Goal: Task Accomplishment & Management: Complete application form

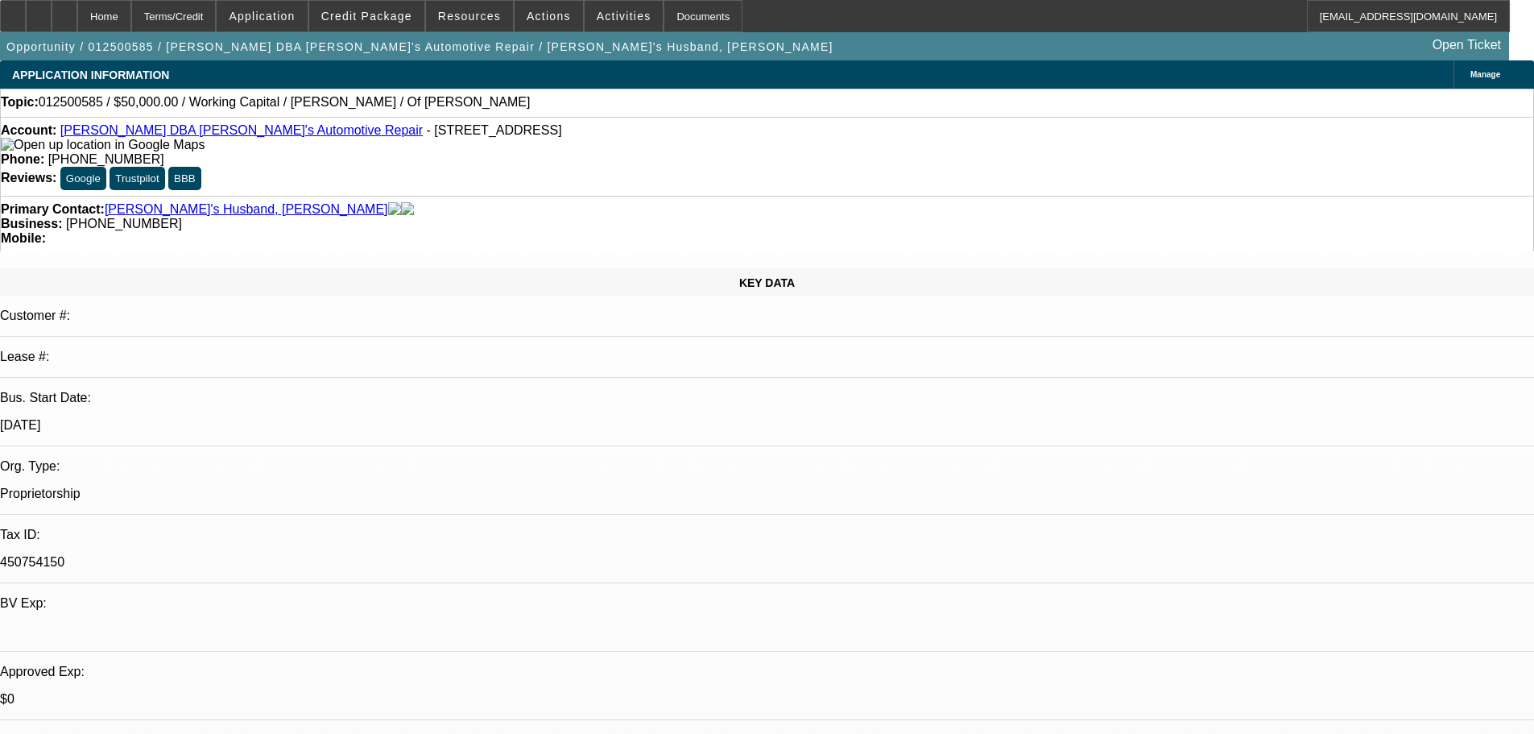
select select "0"
select select "2"
select select "0"
select select "6"
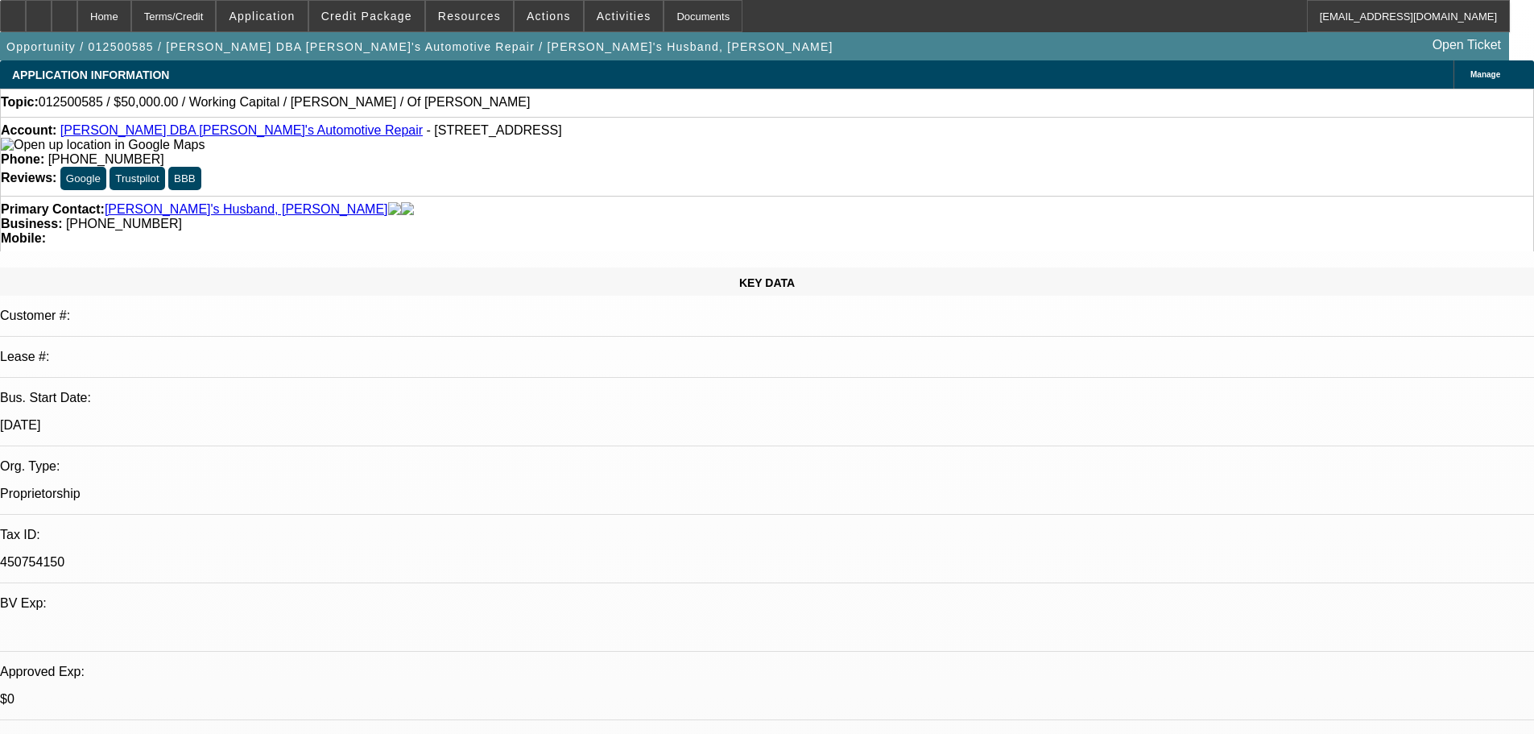
select select "0"
select select "2"
select select "0"
select select "6"
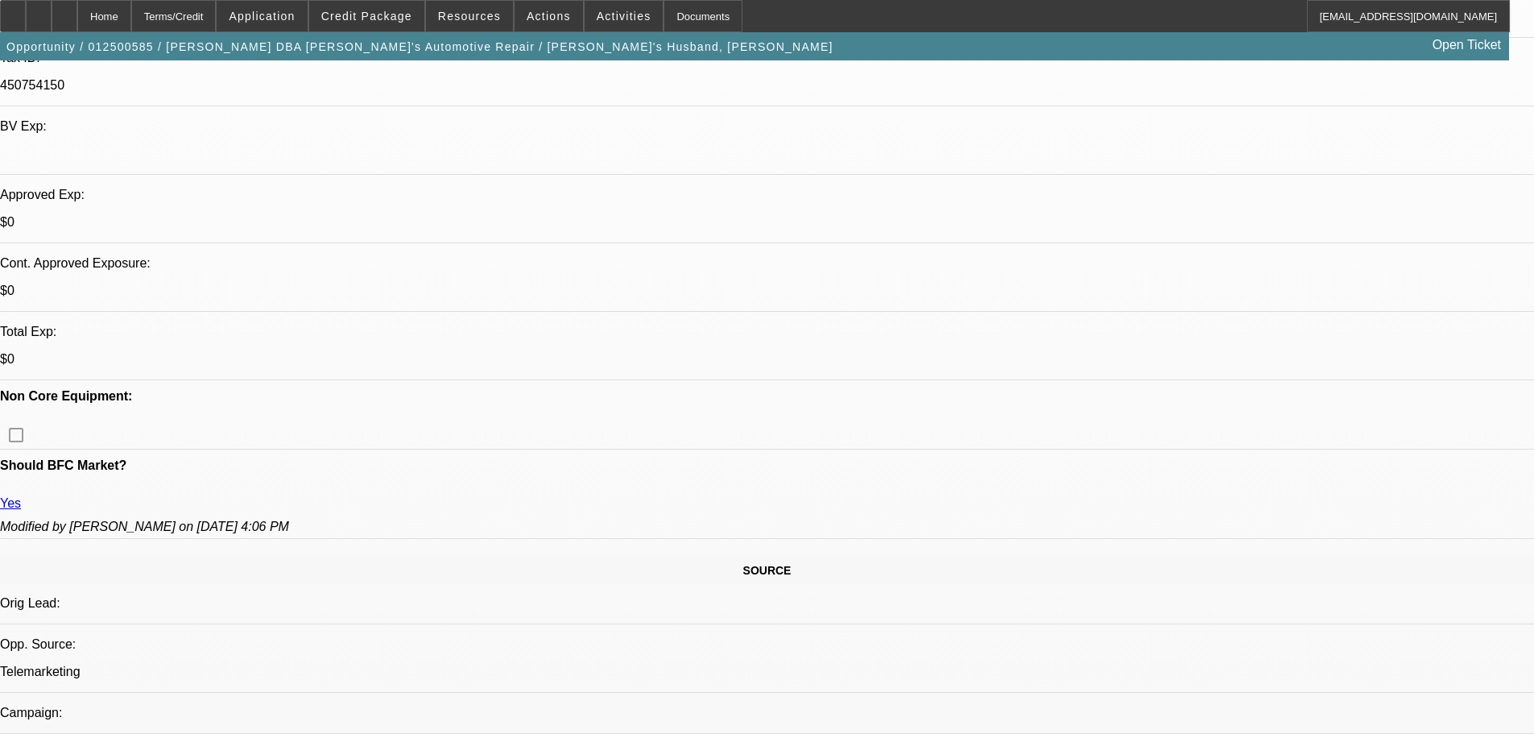
scroll to position [483, 0]
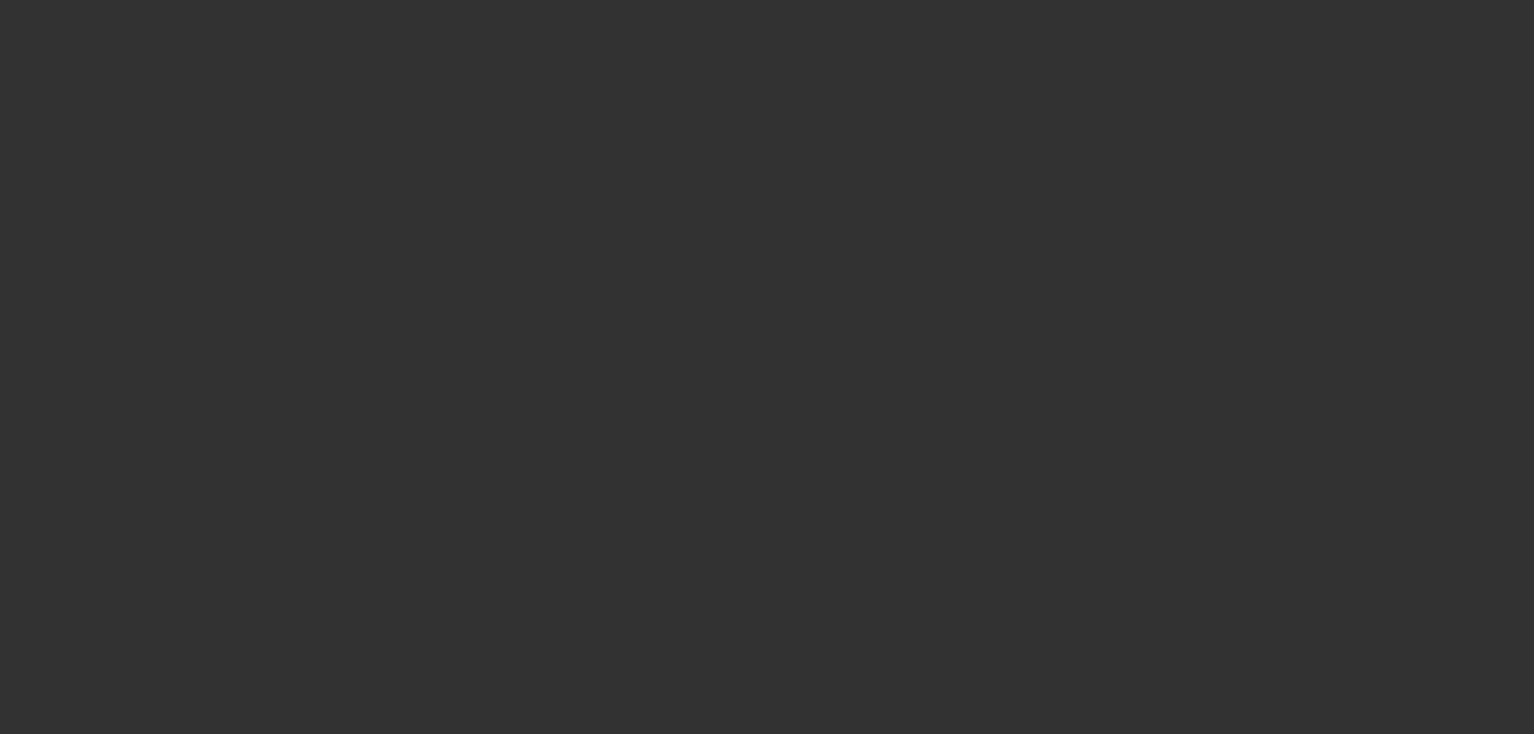
select select "0"
select select "6"
select select "0"
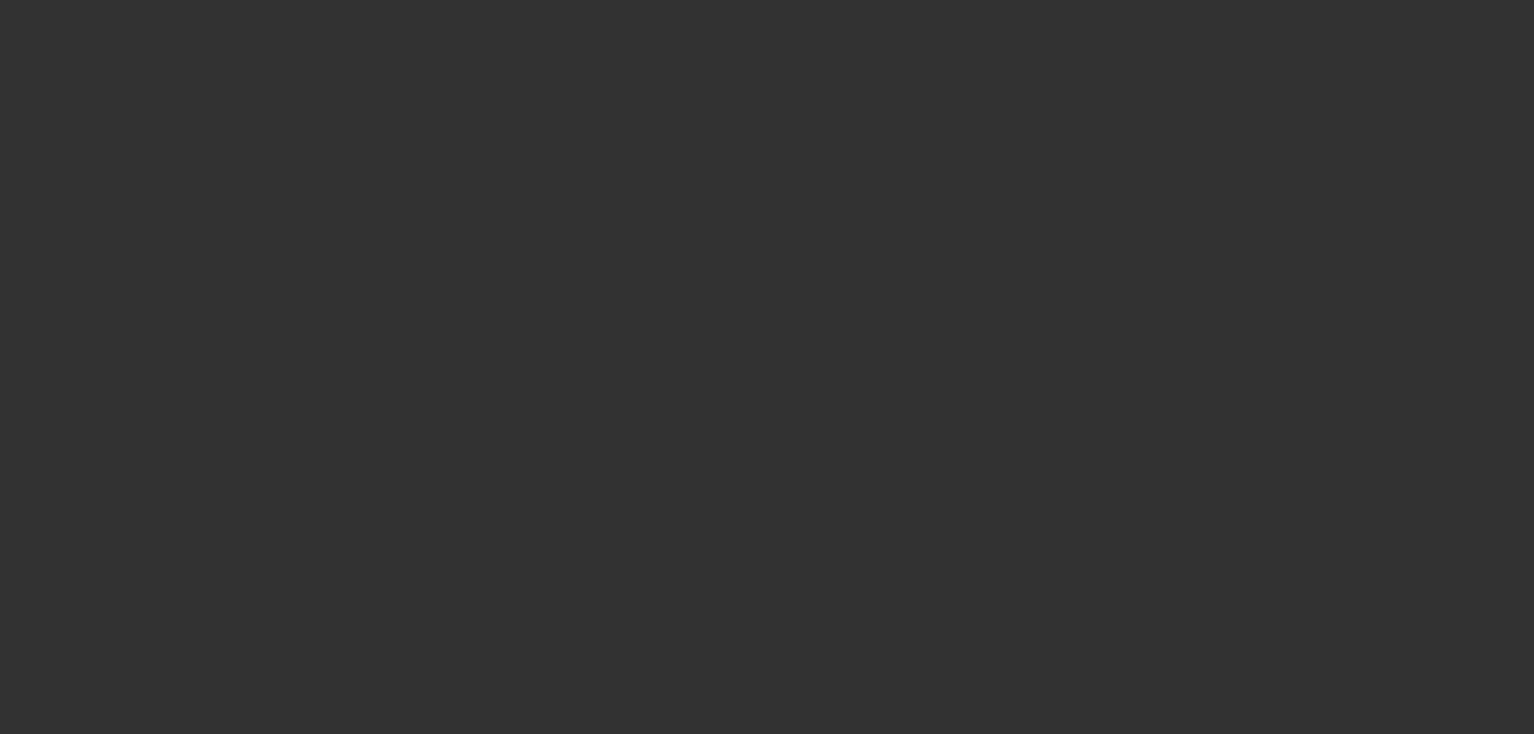
select select "0"
select select "6"
select select "0"
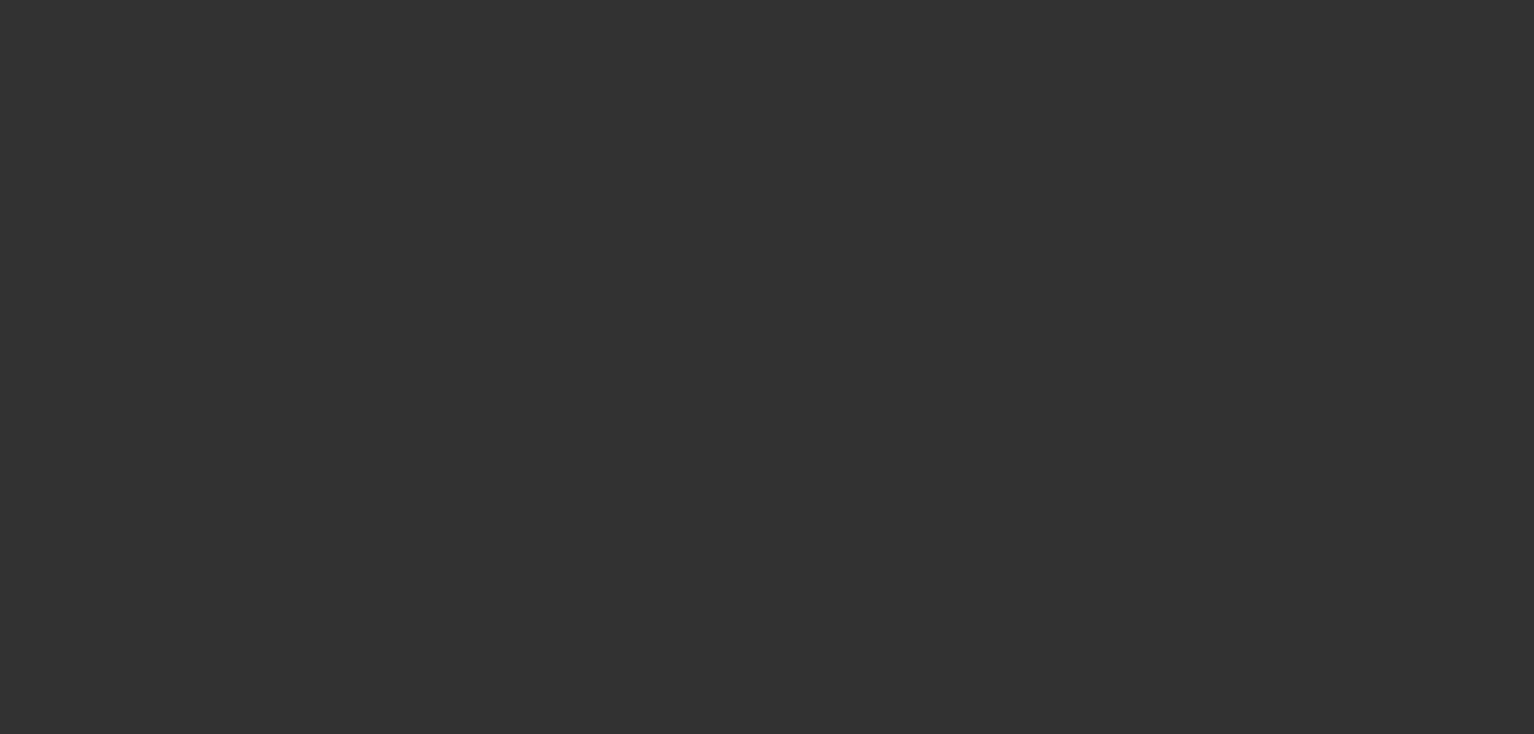
select select "0"
select select "6"
select select "0"
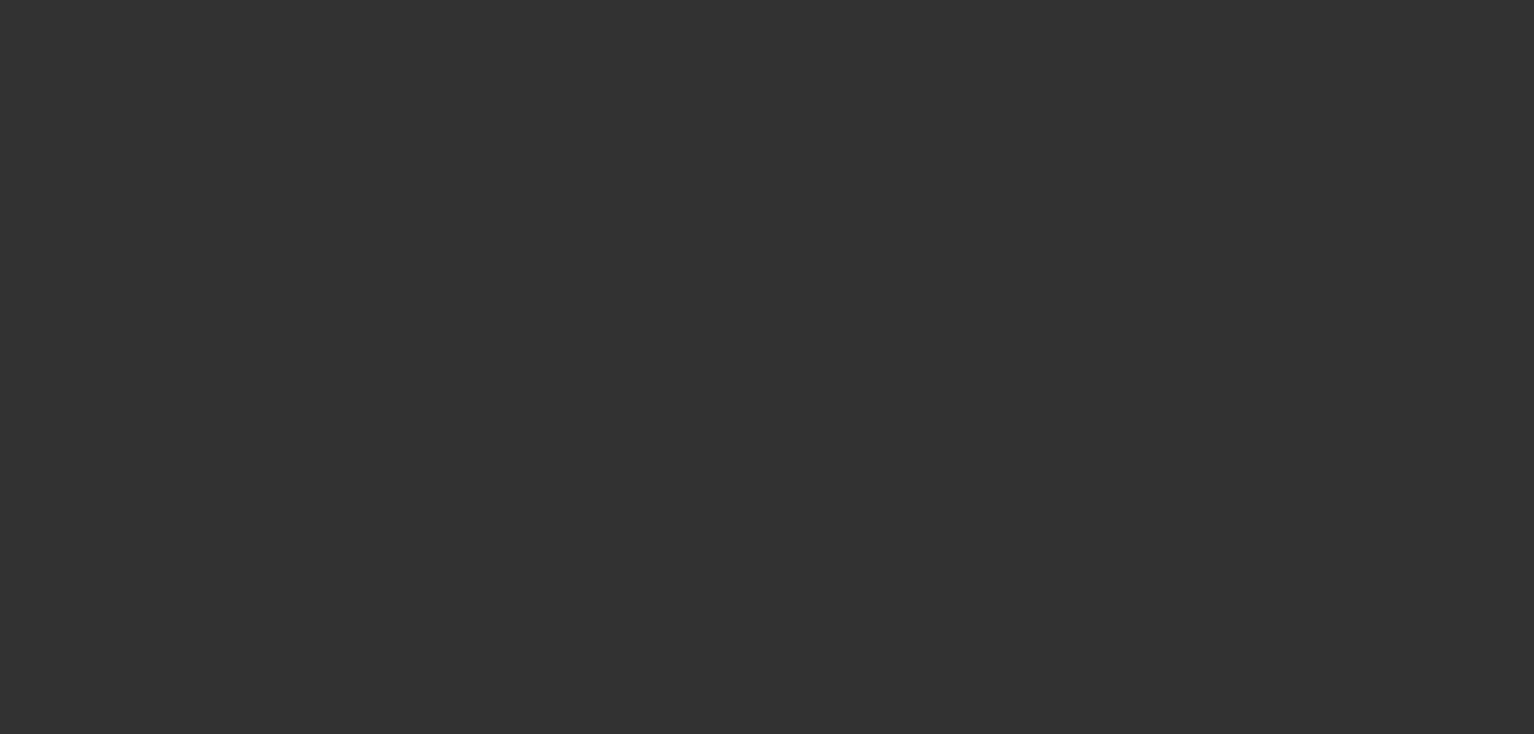
select select "6"
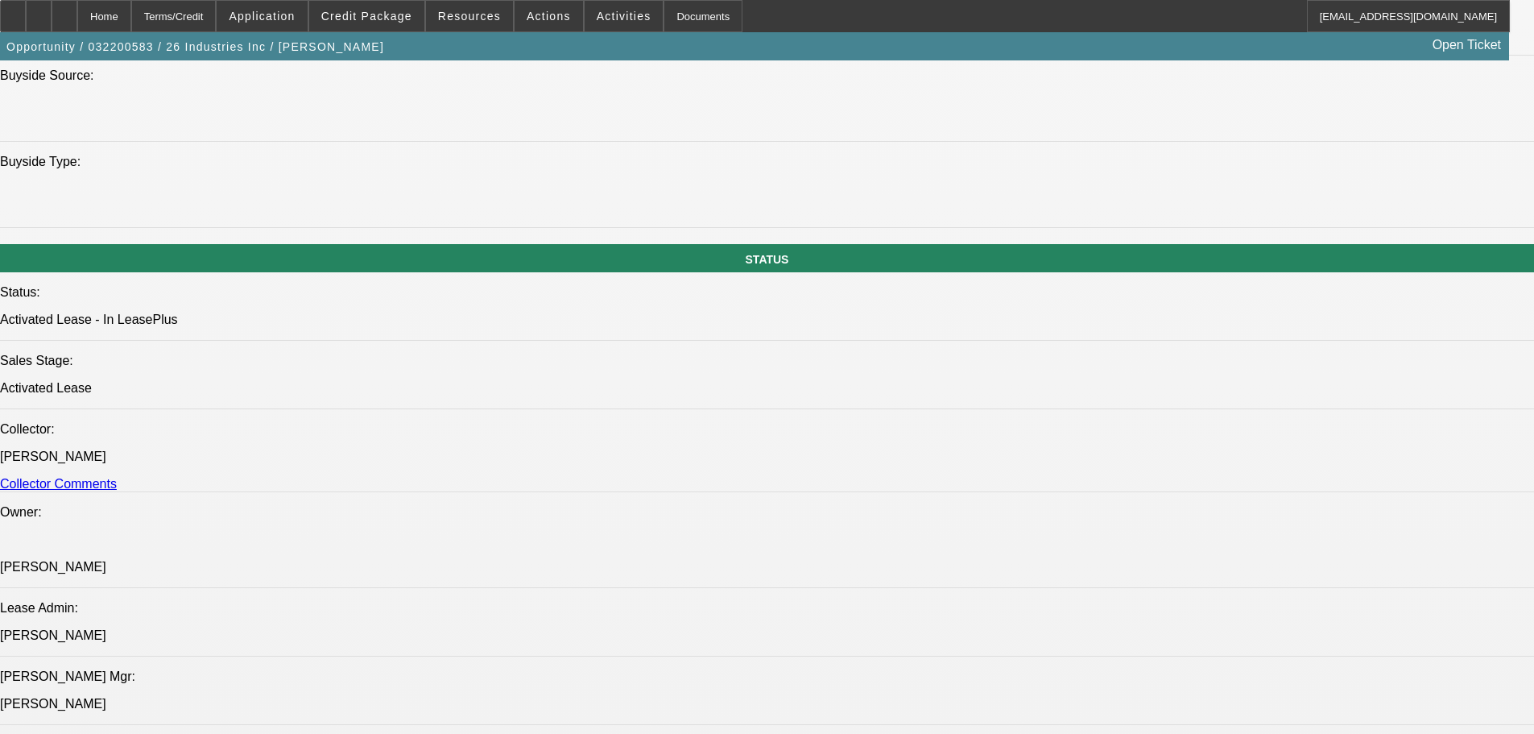
scroll to position [1450, 0]
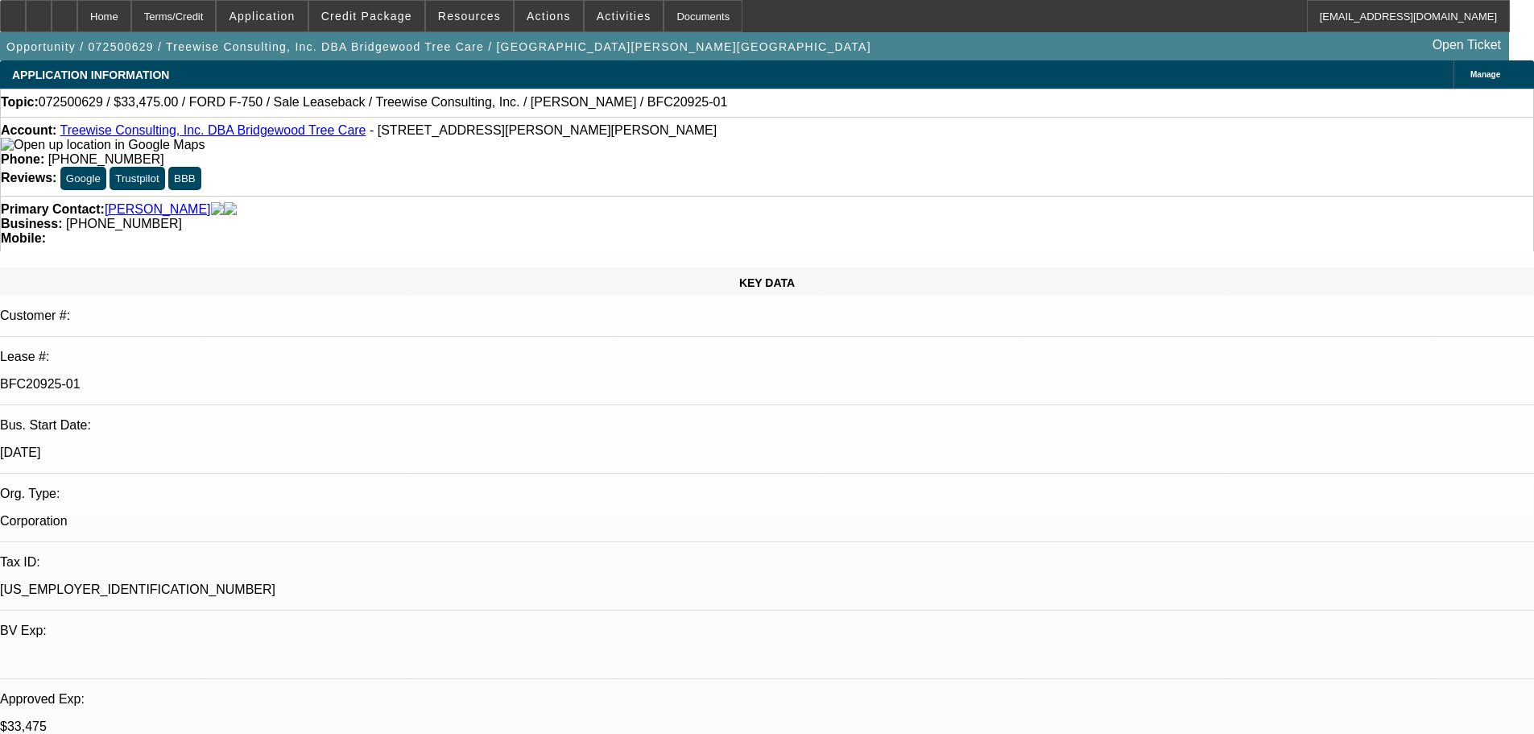
select select "0"
select select "2"
select select "0"
select select "6"
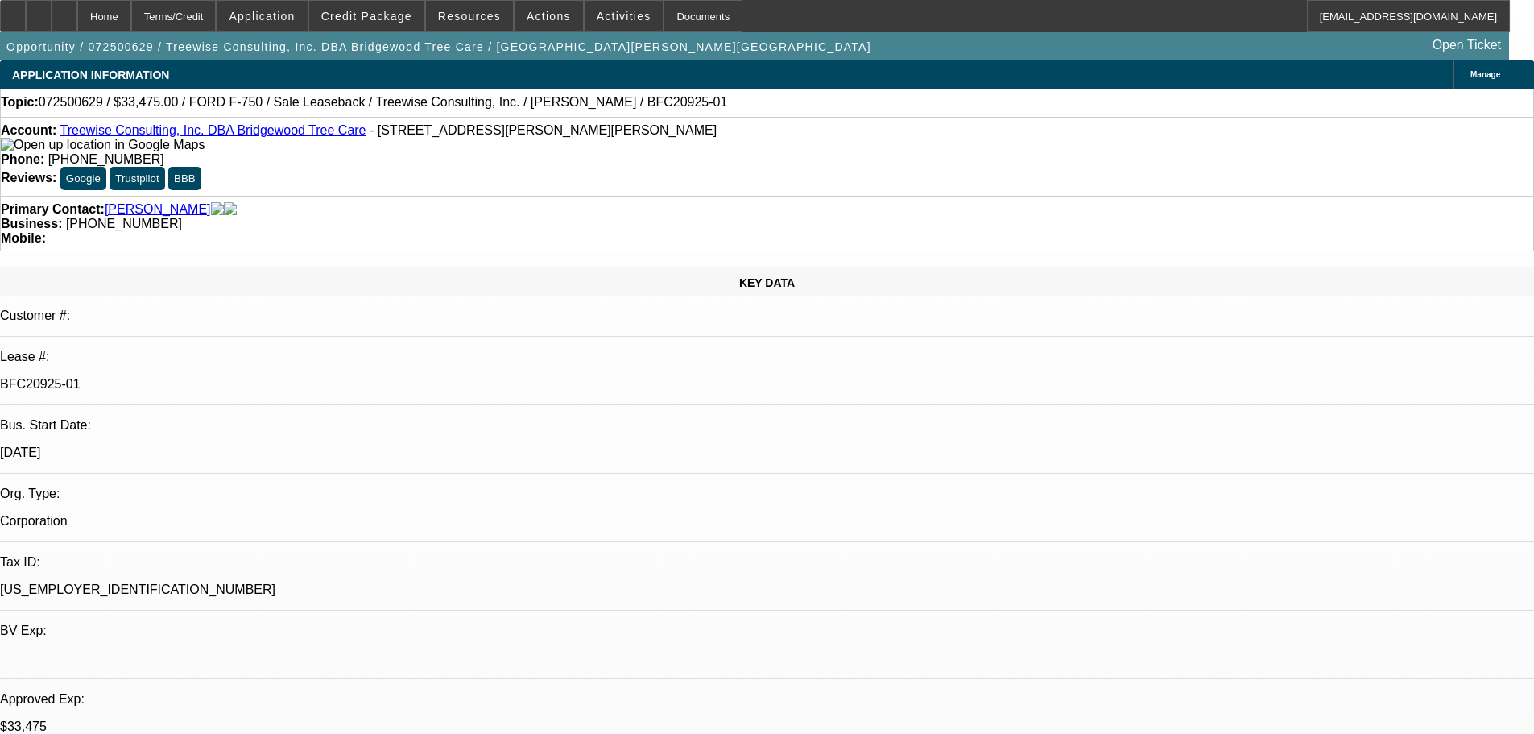
select select "0"
select select "6"
select select "0"
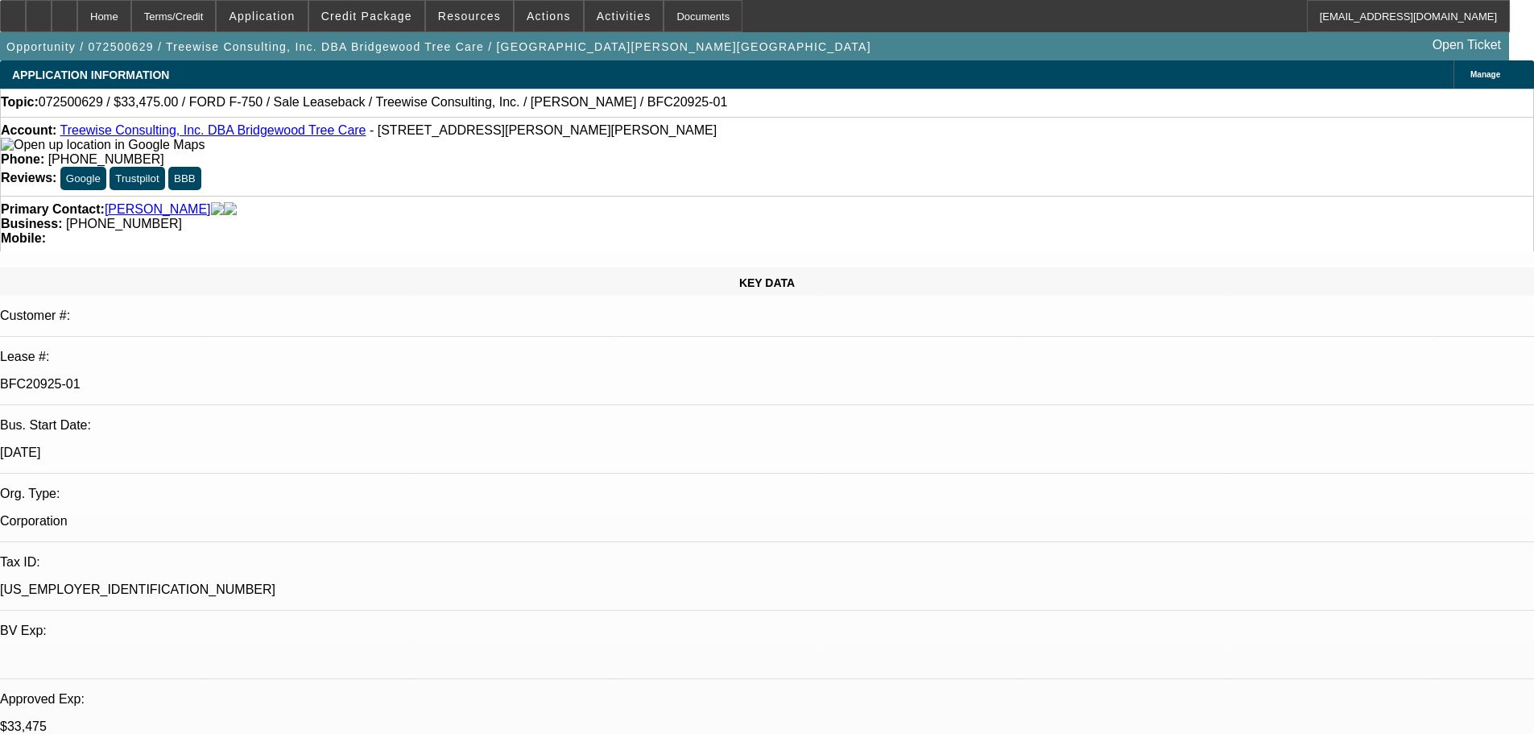
select select "0"
select select "6"
select select "0"
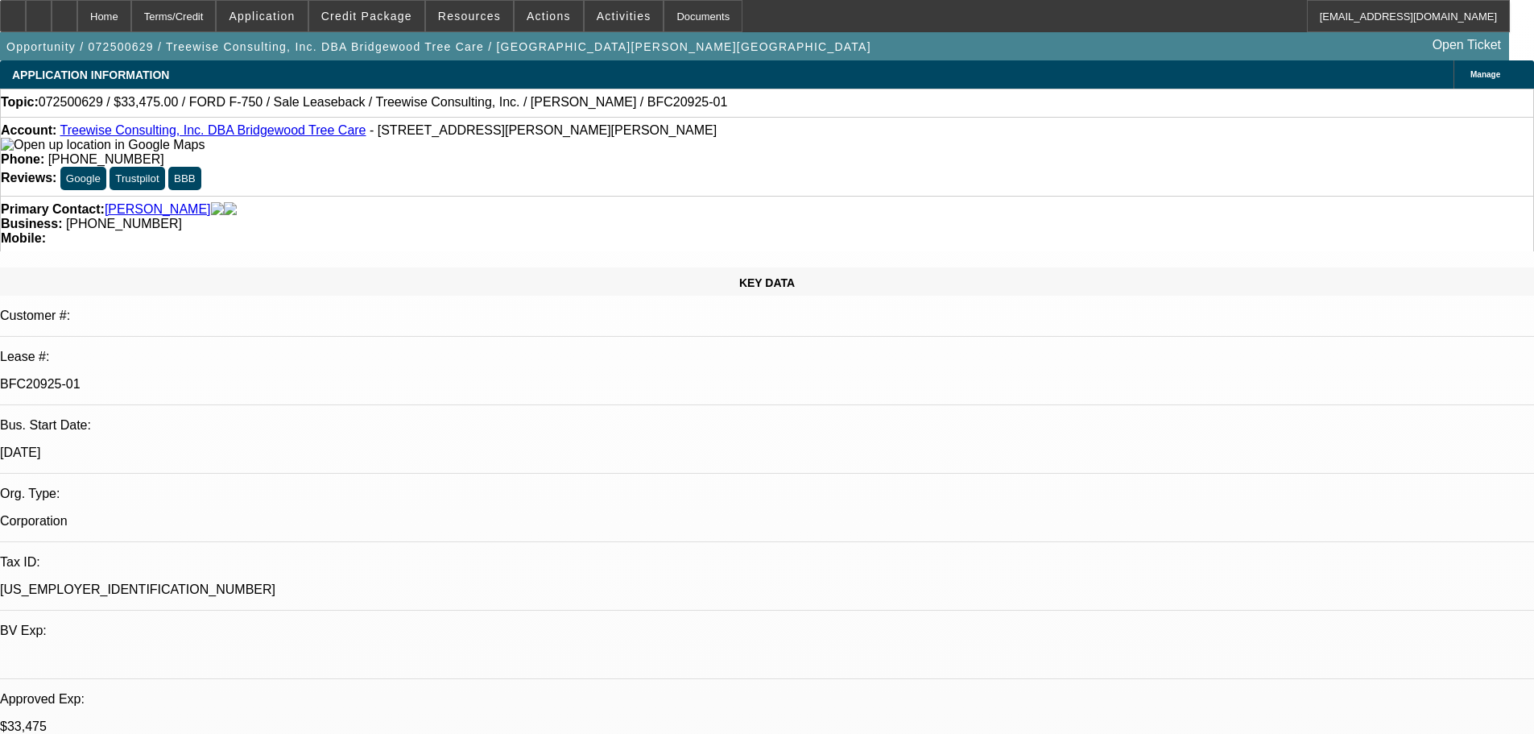
select select "0"
select select "6"
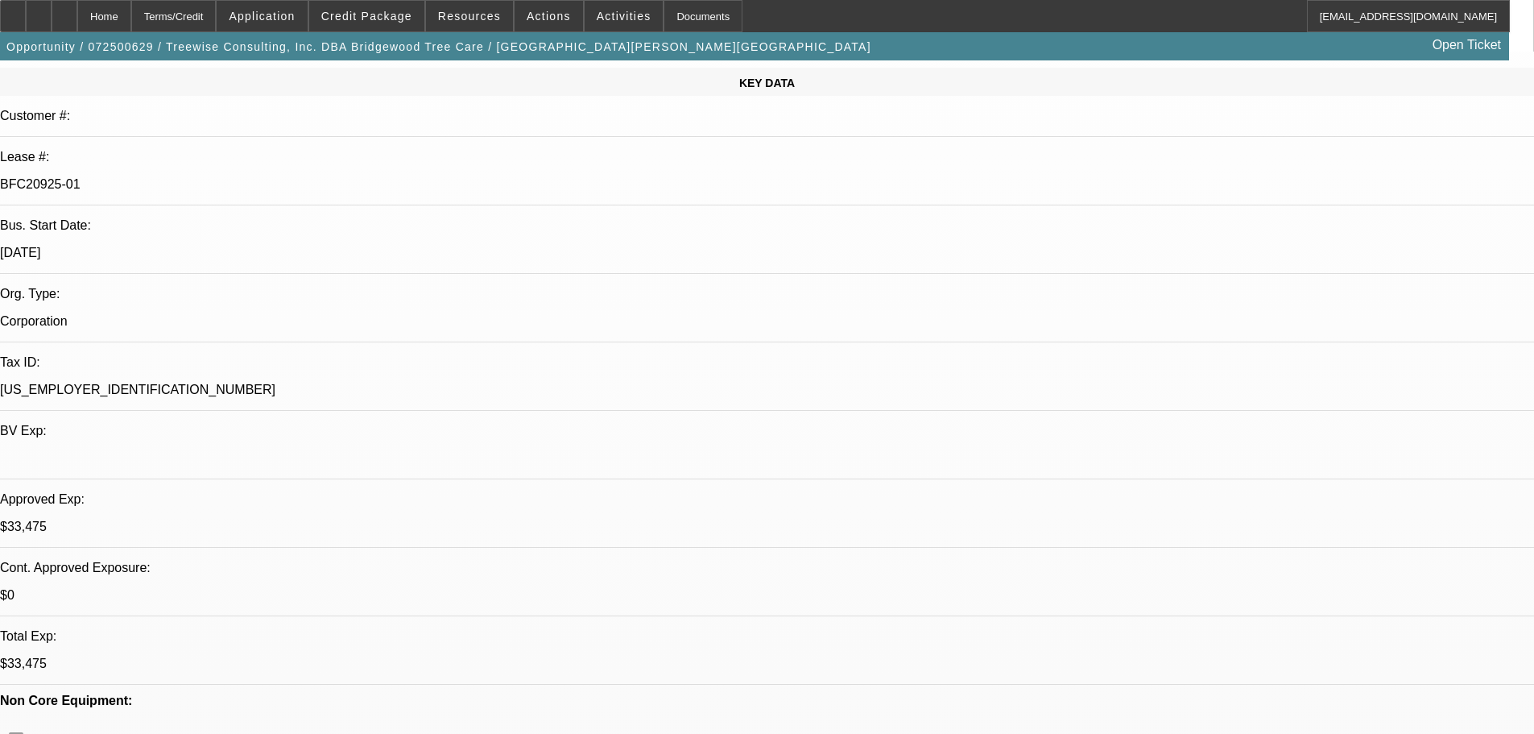
scroll to position [161, 0]
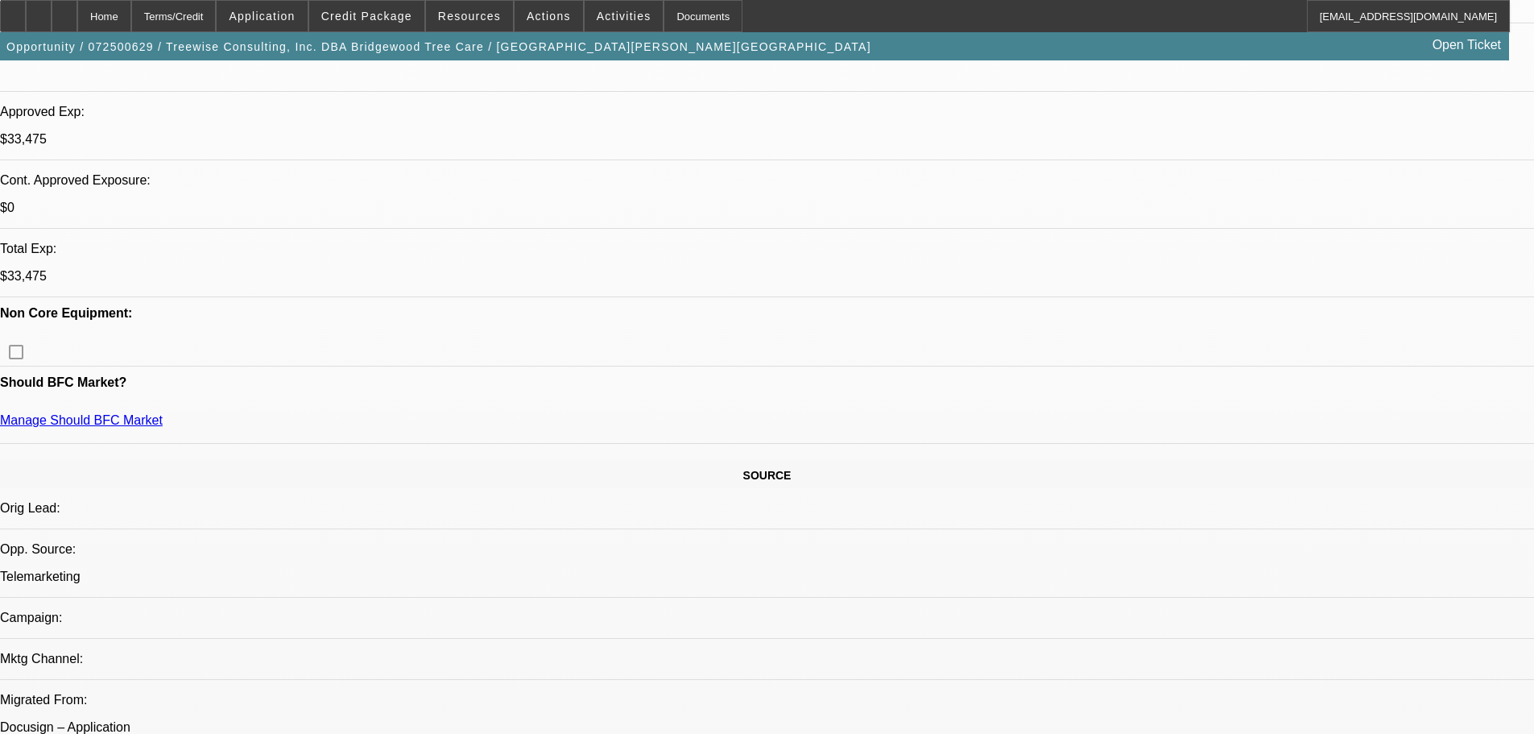
scroll to position [644, 0]
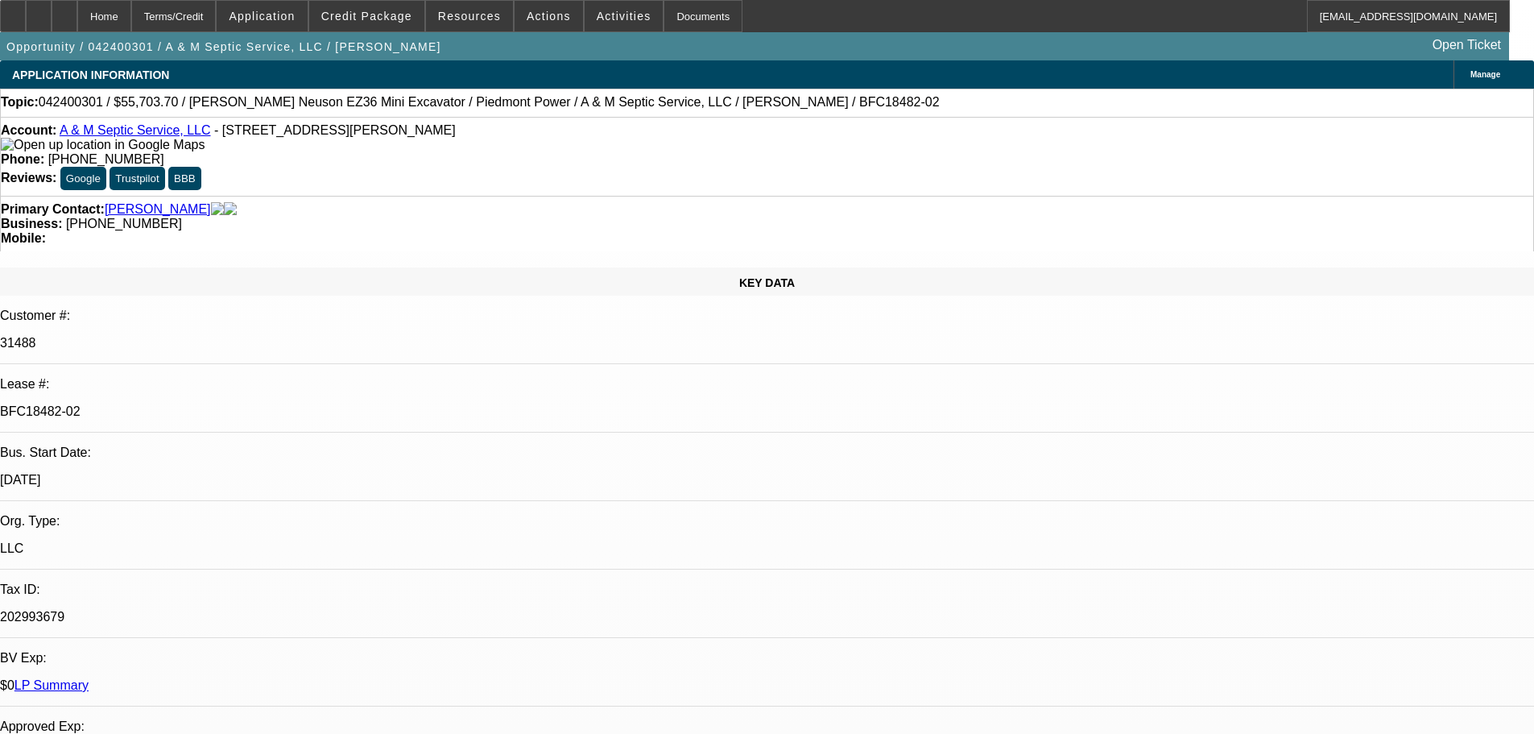
select select "0"
select select "6"
select select "0"
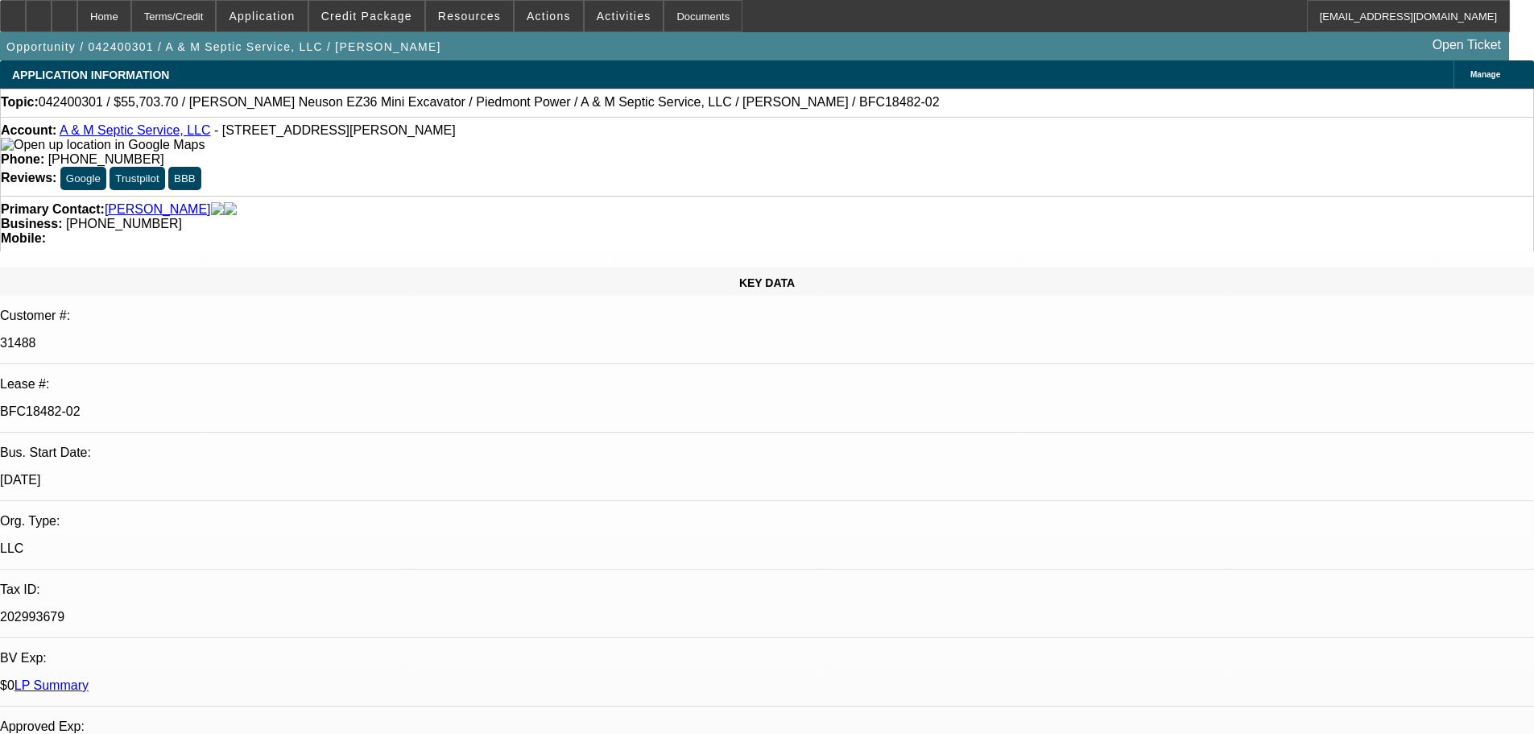
select select "0"
select select "6"
select select "0"
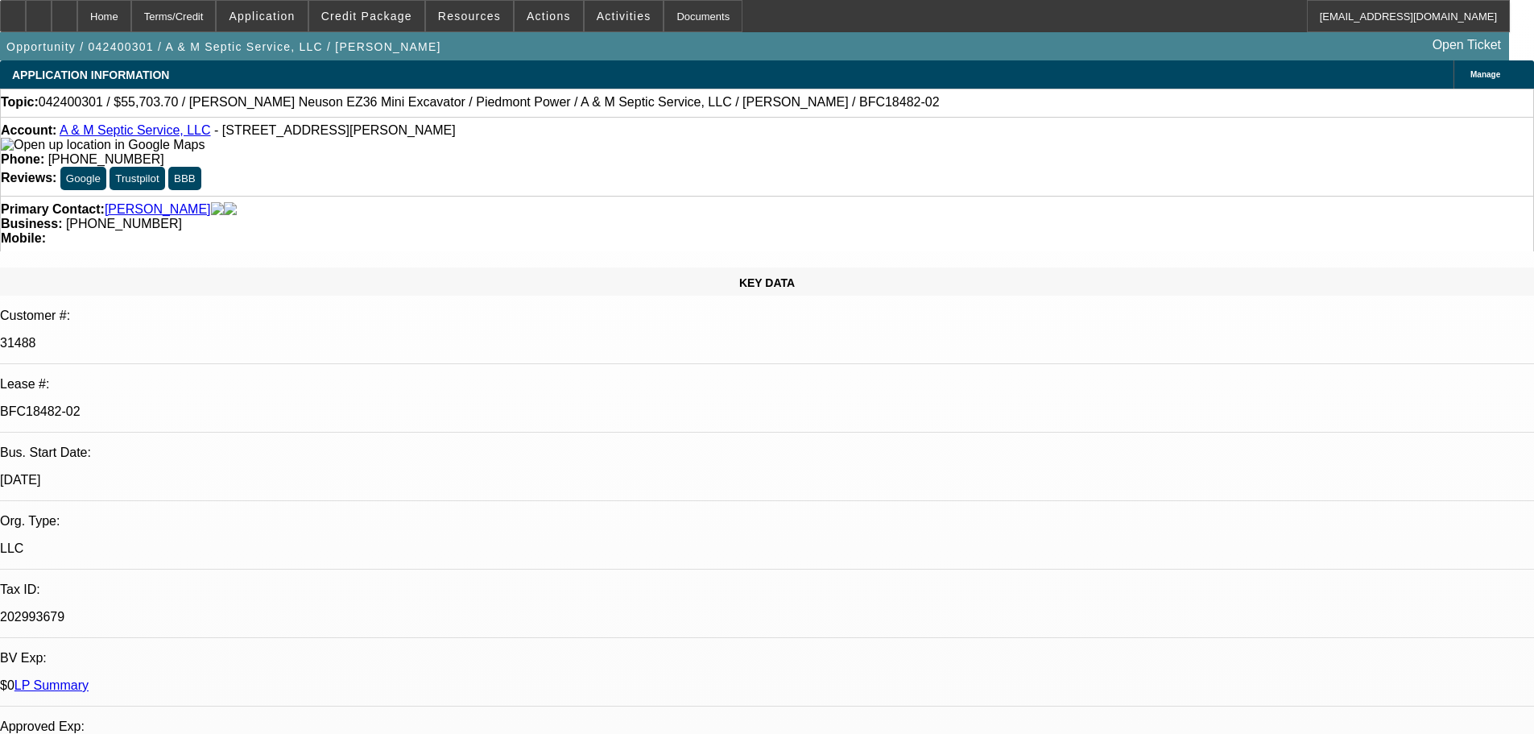
select select "0"
select select "6"
select select "0"
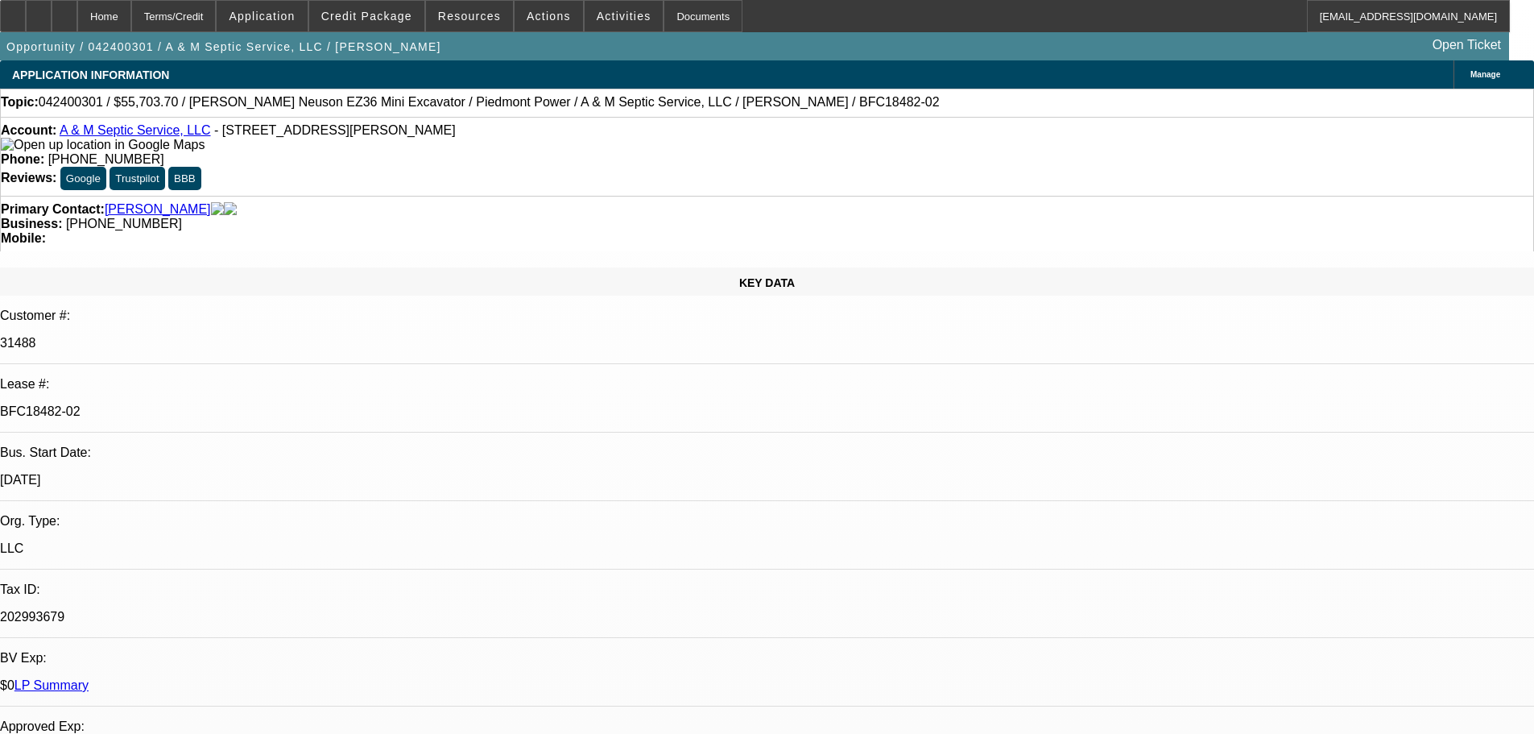
select select "6"
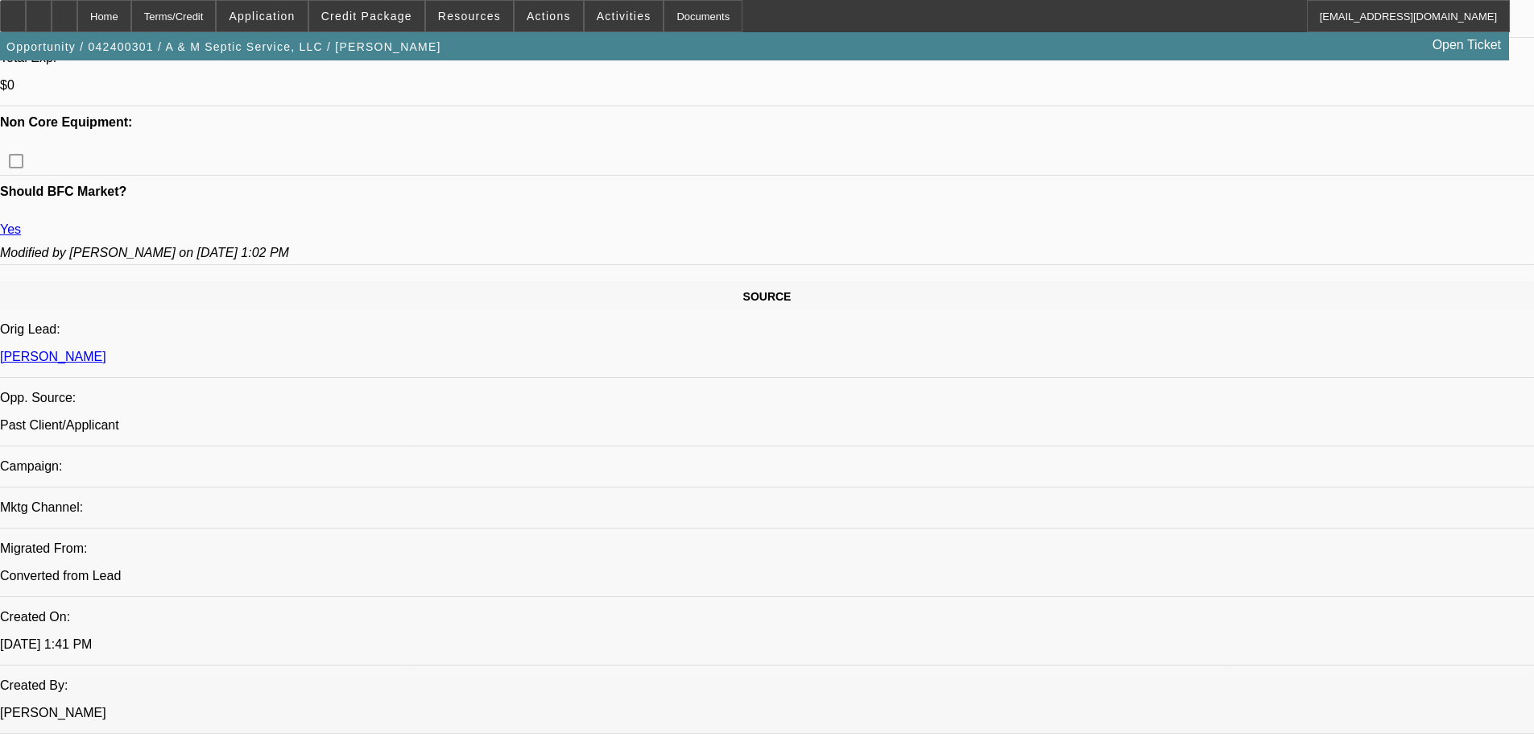
scroll to position [966, 0]
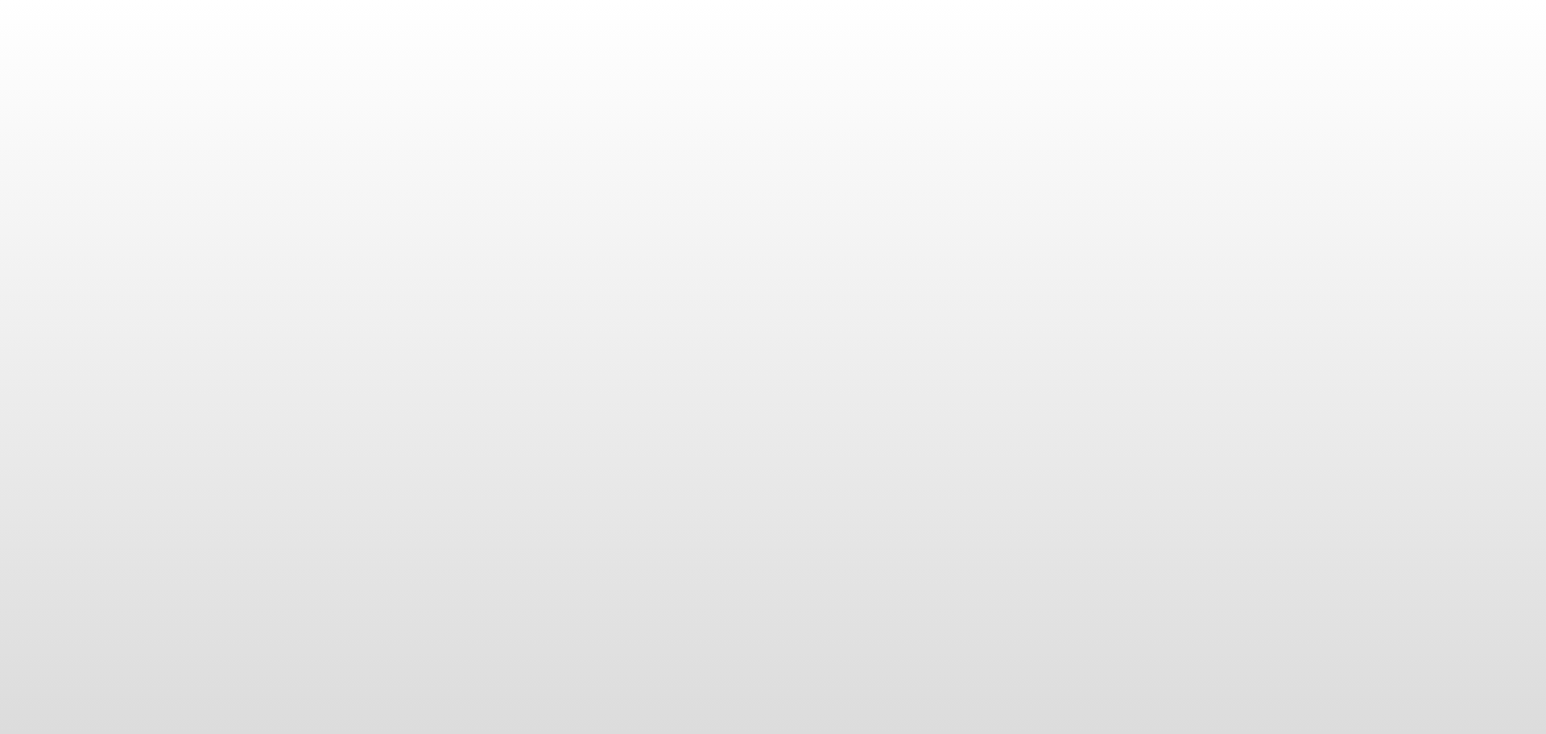
drag, startPoint x: 0, startPoint y: 0, endPoint x: 400, endPoint y: 161, distance: 431.4
click at [400, 161] on body at bounding box center [773, 367] width 1546 height 734
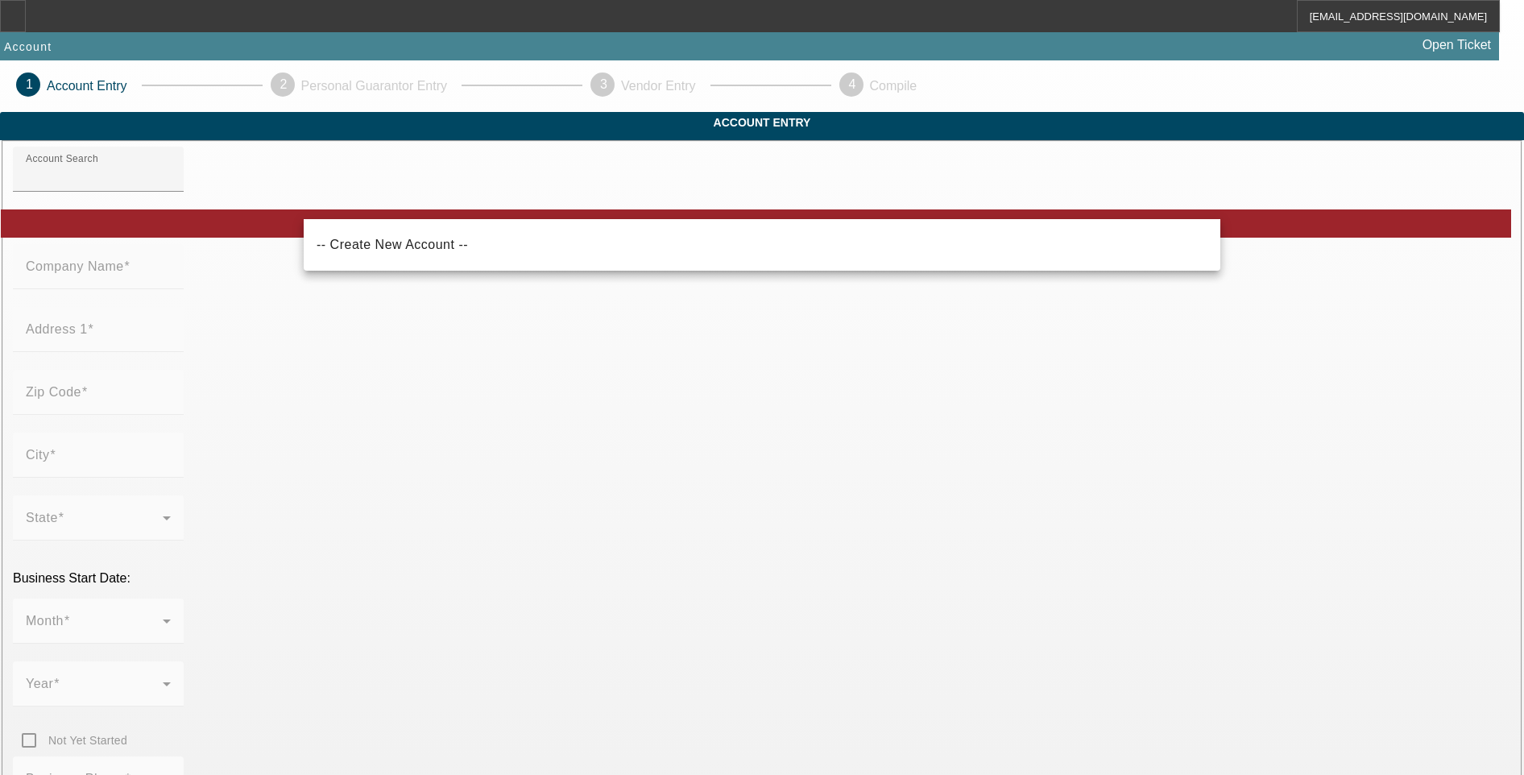
click at [510, 256] on mat-option "-- Create New Account --" at bounding box center [762, 244] width 916 height 39
type input "-- Create New Account --"
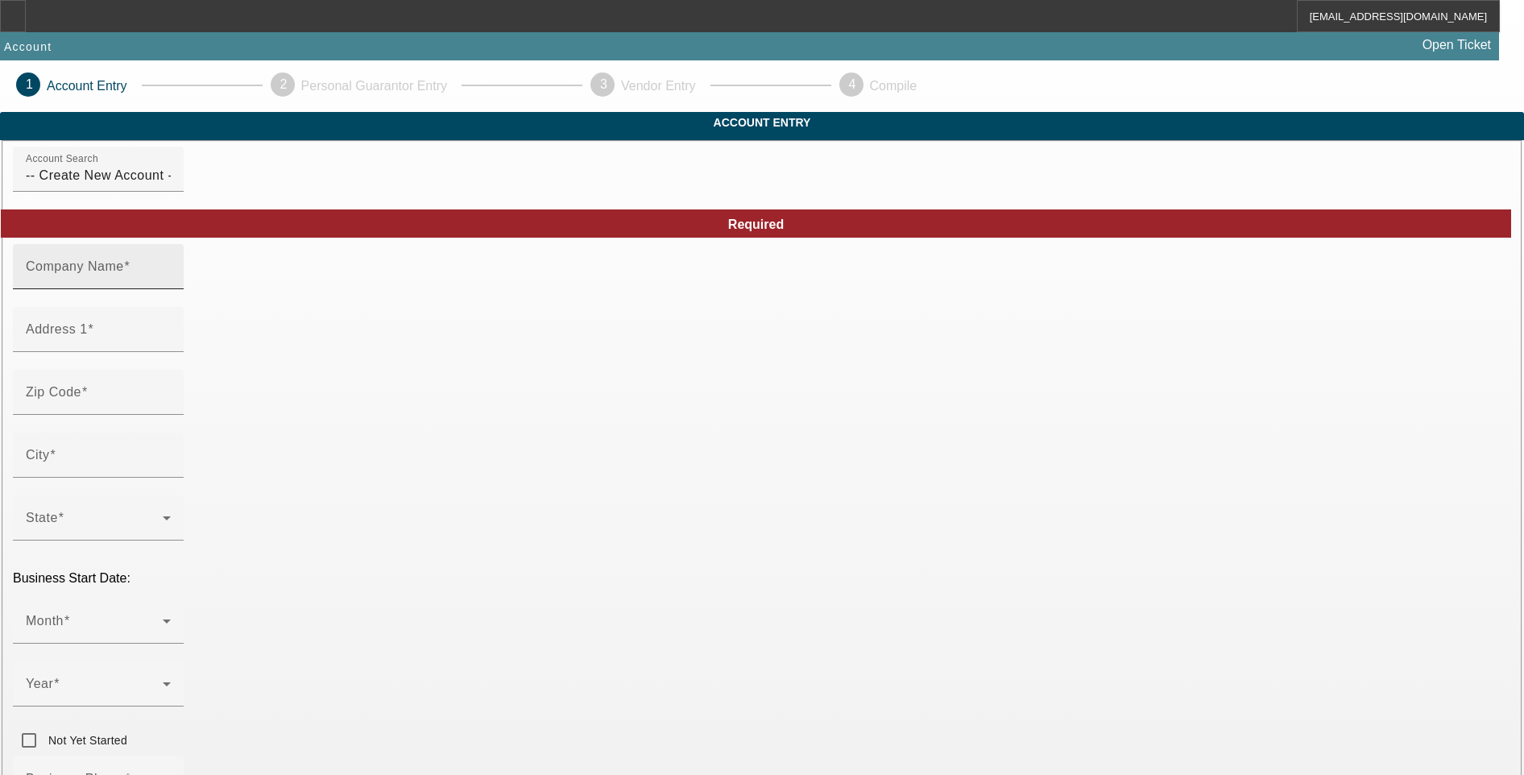
click at [124, 273] on mat-label "Company Name" at bounding box center [75, 266] width 98 height 14
click at [171, 283] on input "Company Name" at bounding box center [98, 272] width 145 height 19
paste input "ADVANCE TOWING LLC"
type input "ADVANCE TOWING LLC"
click at [171, 352] on div "Address 1" at bounding box center [98, 329] width 145 height 45
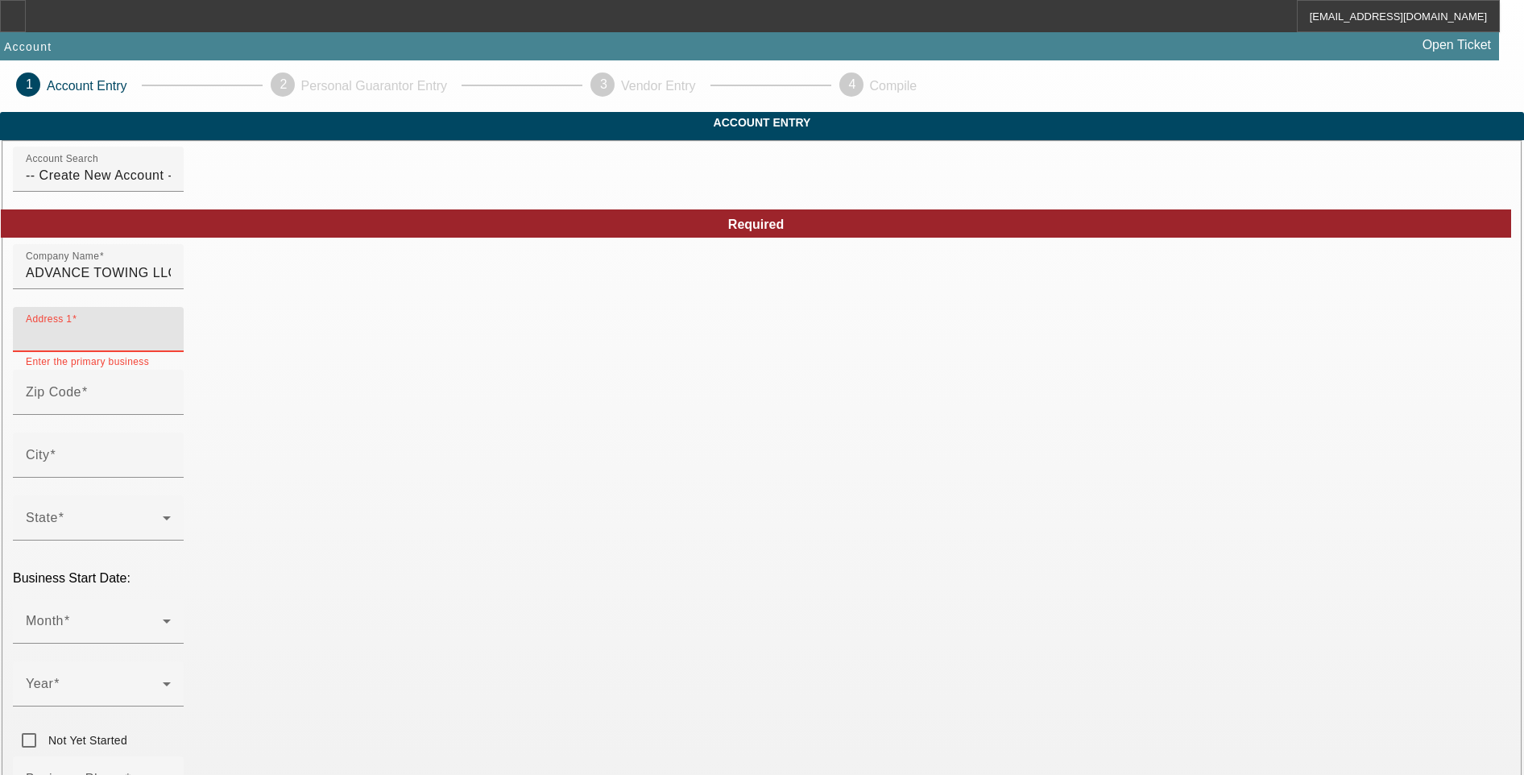
click at [171, 345] on input "Address 1" at bounding box center [98, 335] width 145 height 19
paste input "4759 VILLA WOODS DR"
type input "4759 VILLA WOODS DR"
click at [171, 408] on input "Zip Code" at bounding box center [98, 398] width 145 height 19
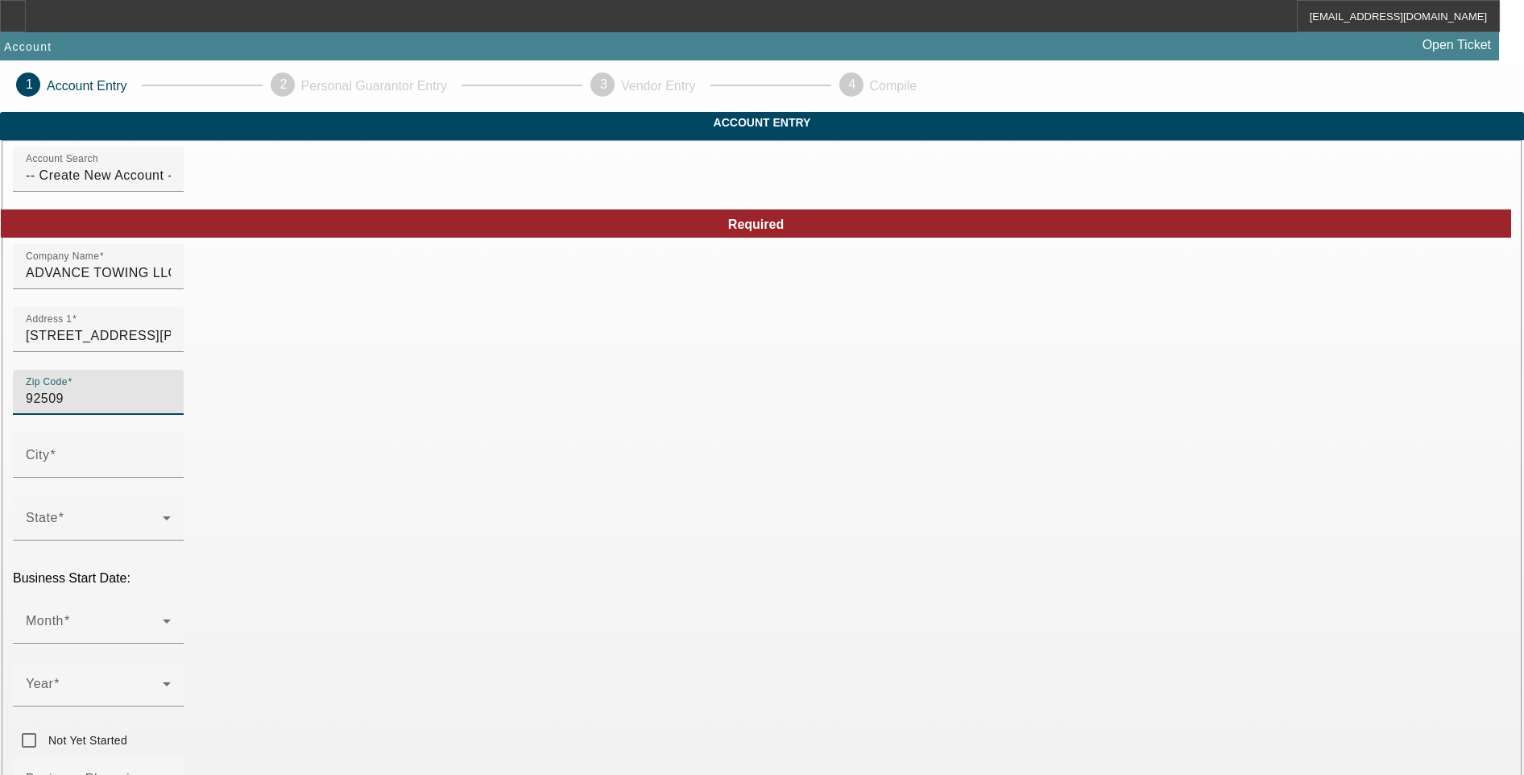
type input "92509"
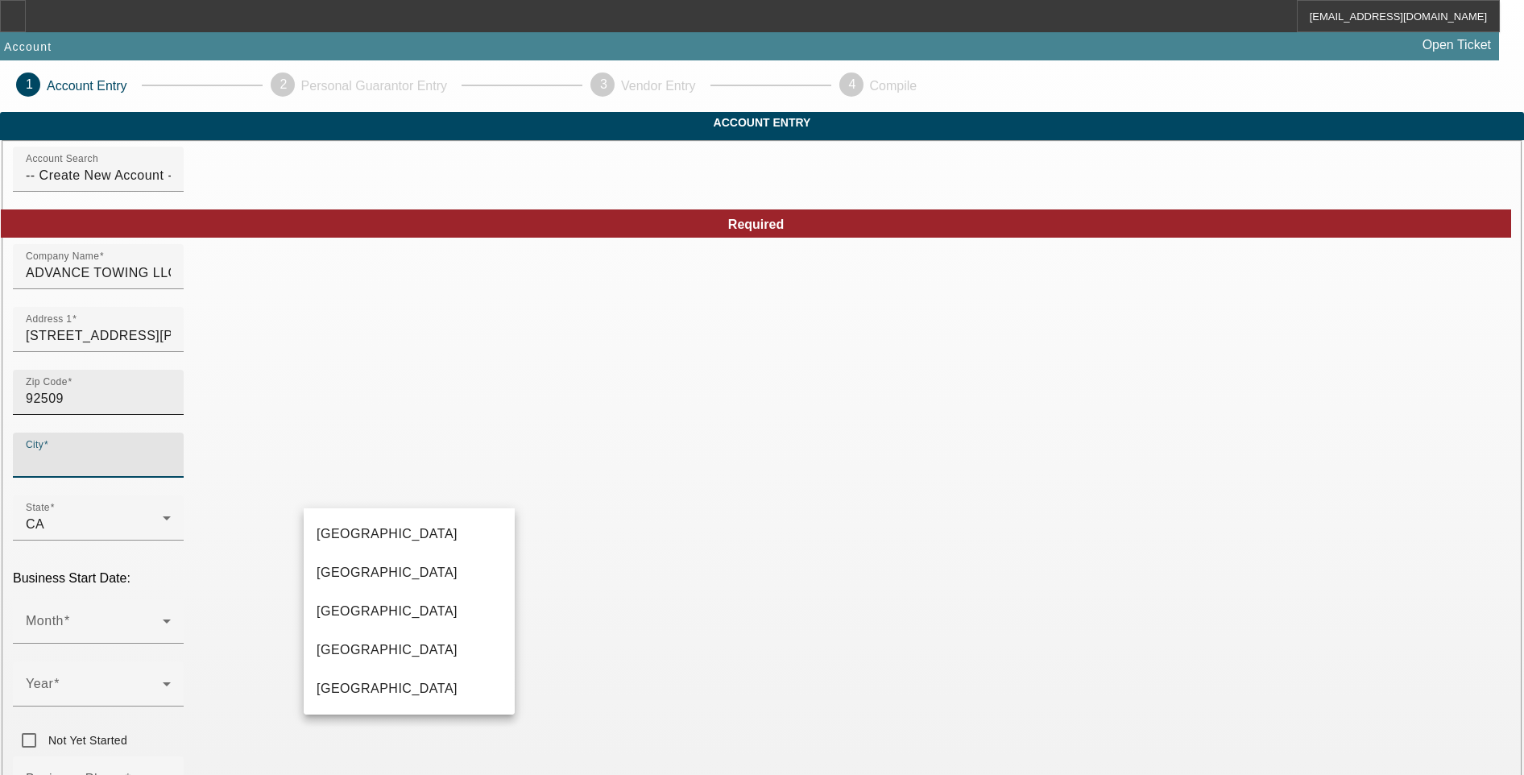
type input "Riverside"
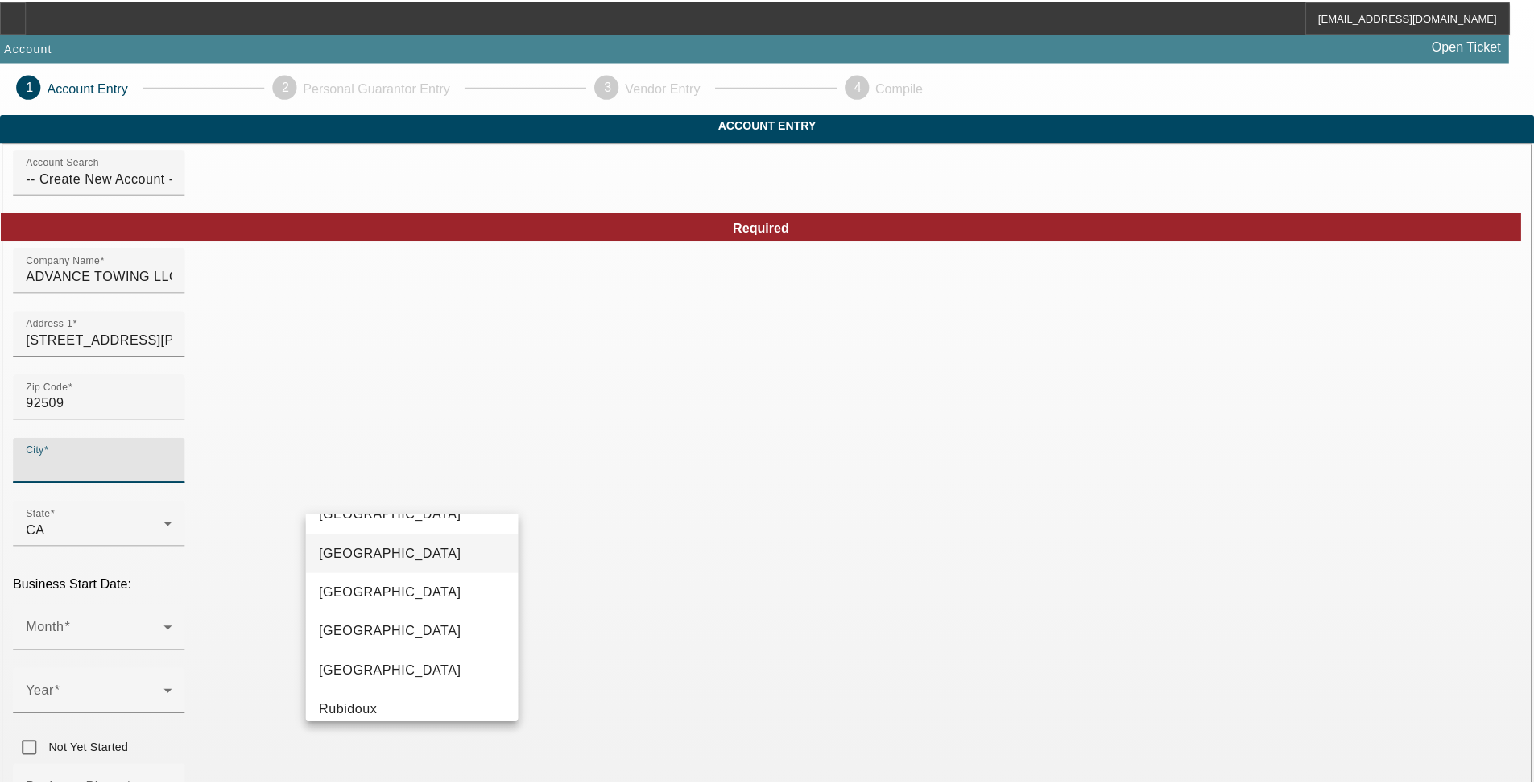
scroll to position [39, 0]
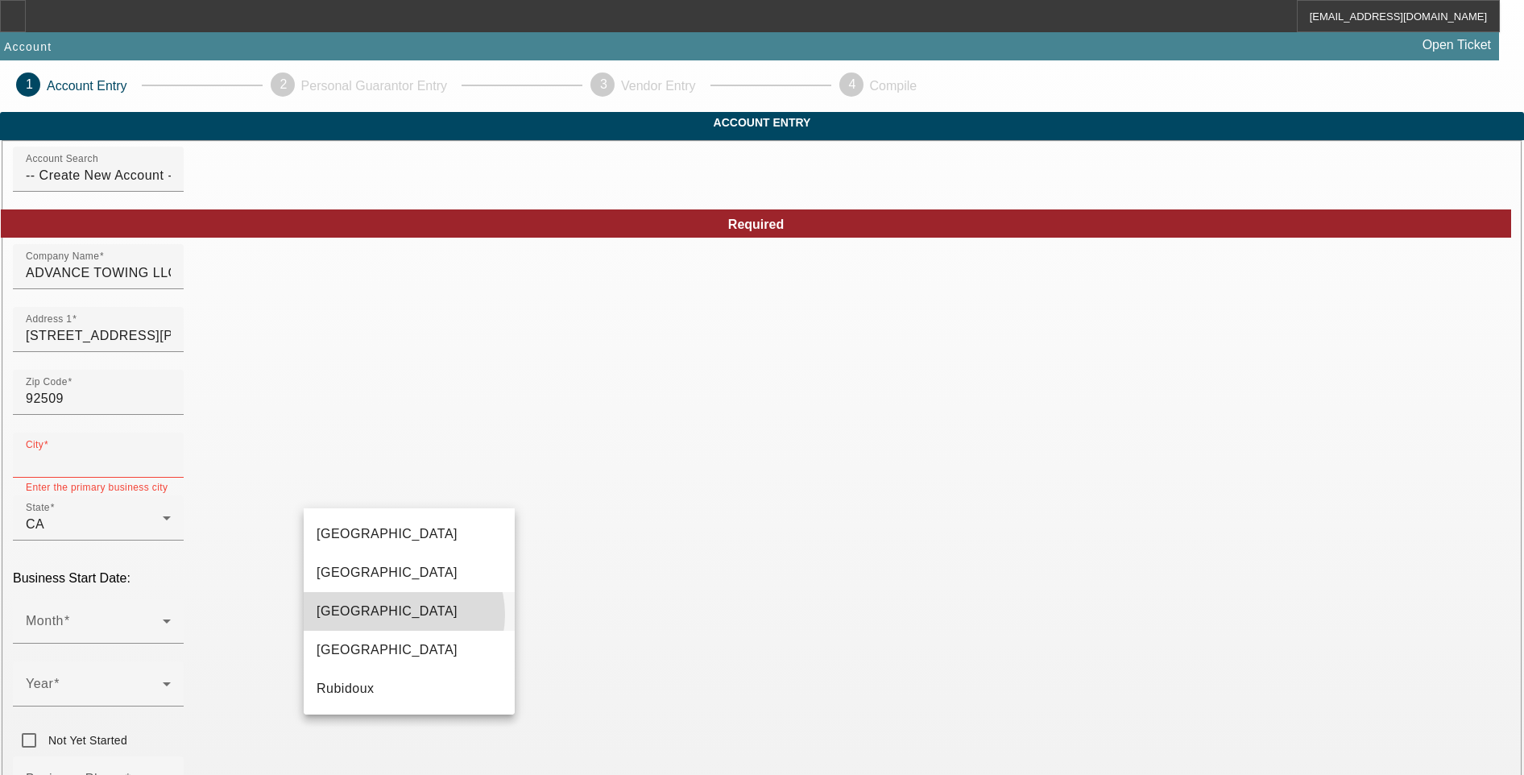
click at [400, 614] on mat-option "Jurupa" at bounding box center [409, 611] width 211 height 39
type input "Jurupa"
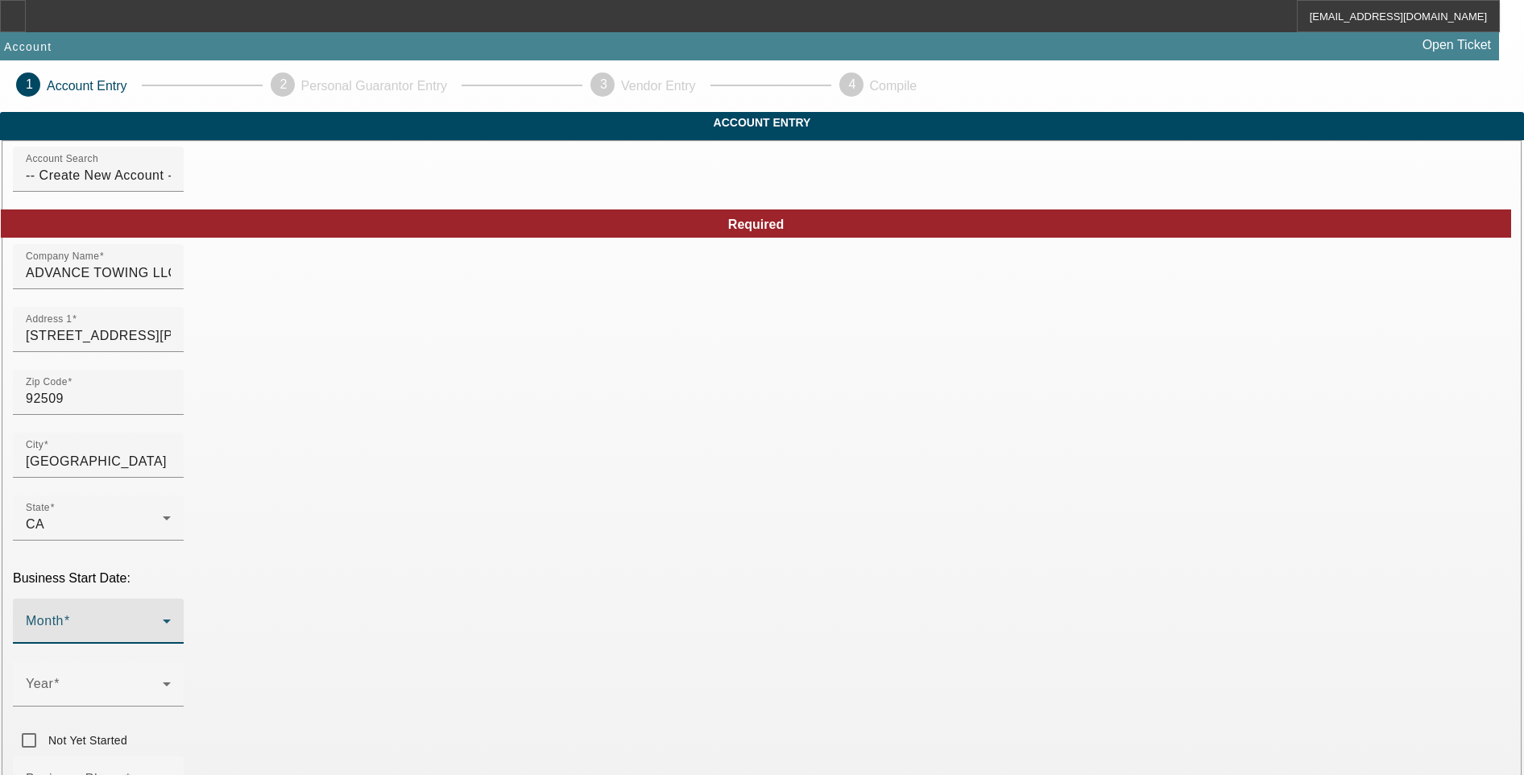
click at [163, 618] on span at bounding box center [94, 627] width 137 height 19
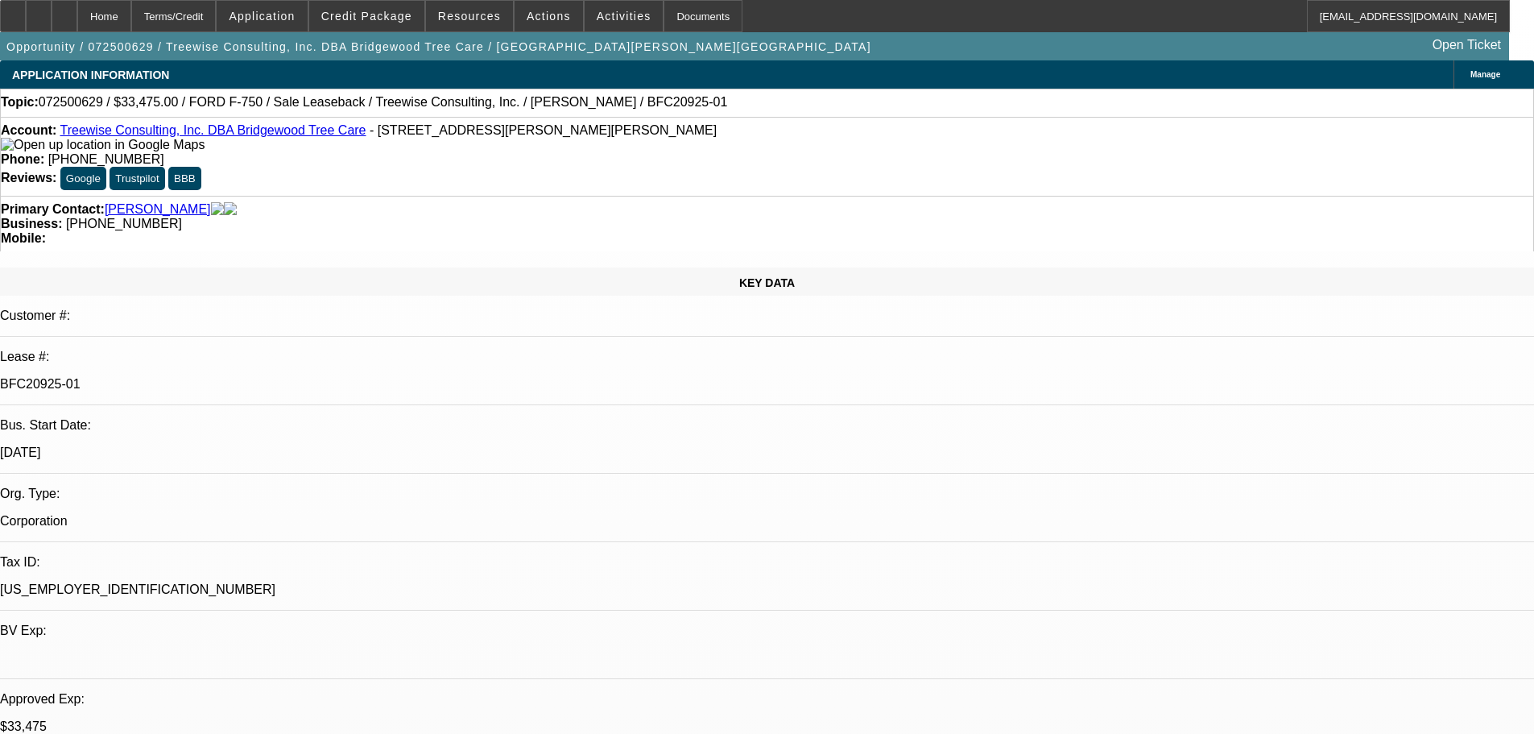
select select "0"
select select "2"
select select "0"
select select "6"
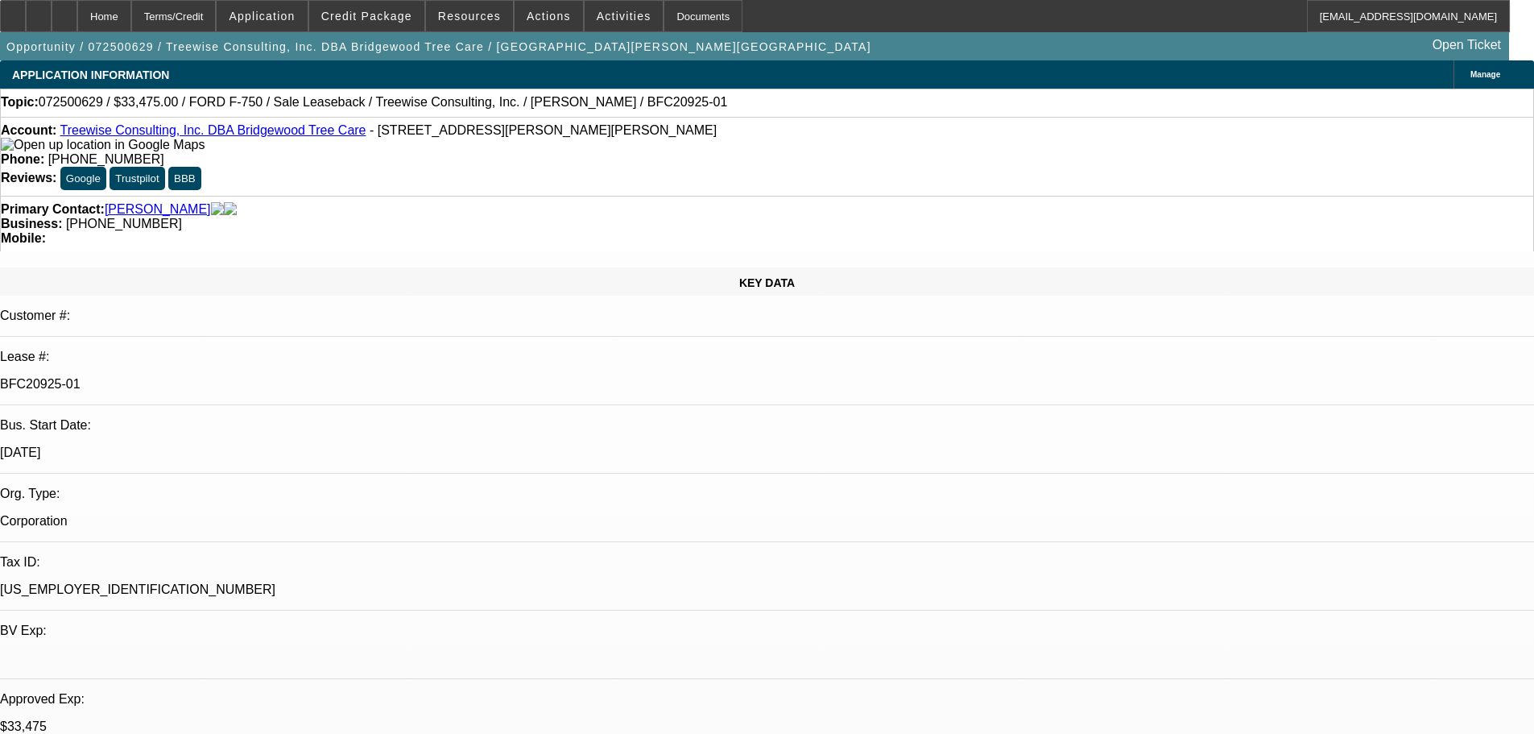
select select "0"
select select "6"
select select "0"
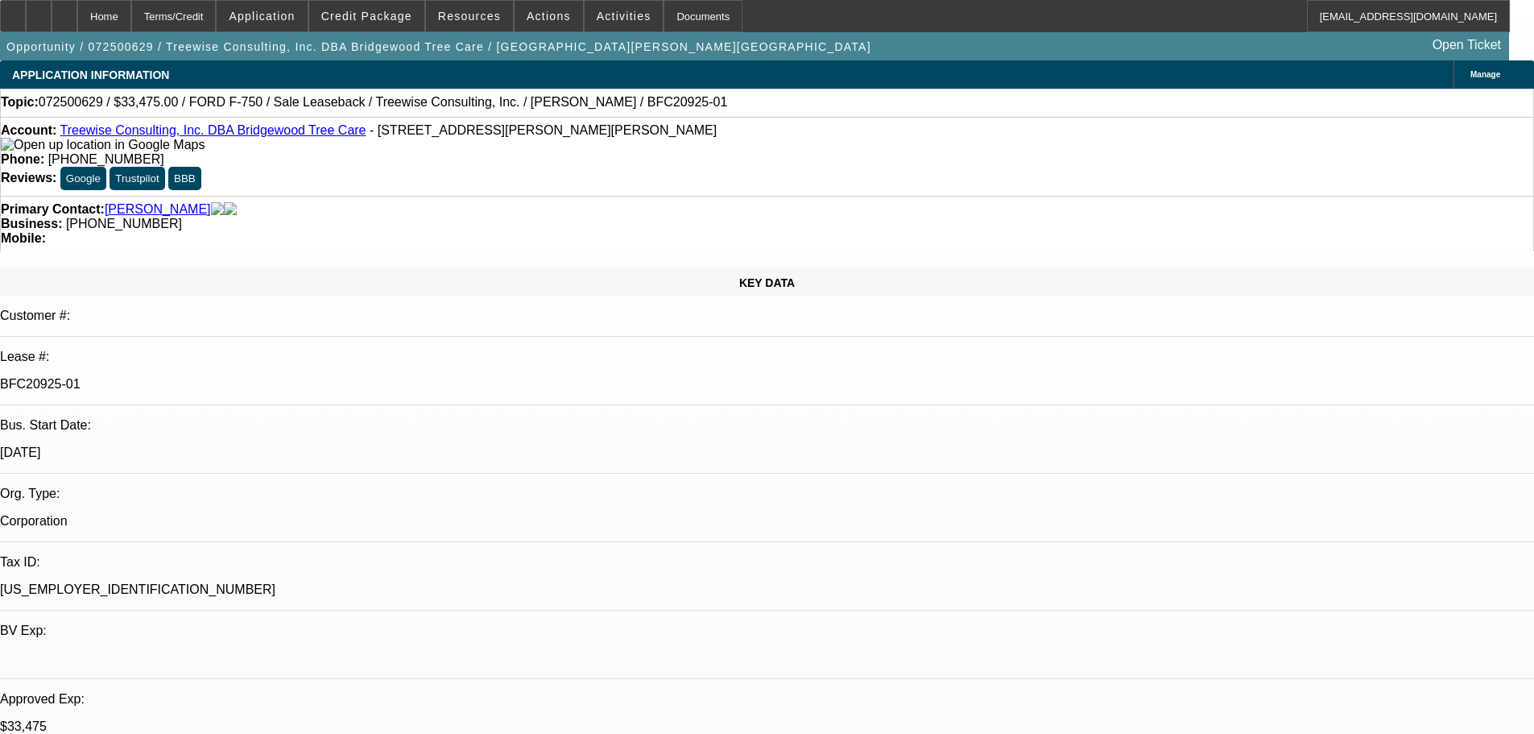
select select "0"
select select "6"
select select "0"
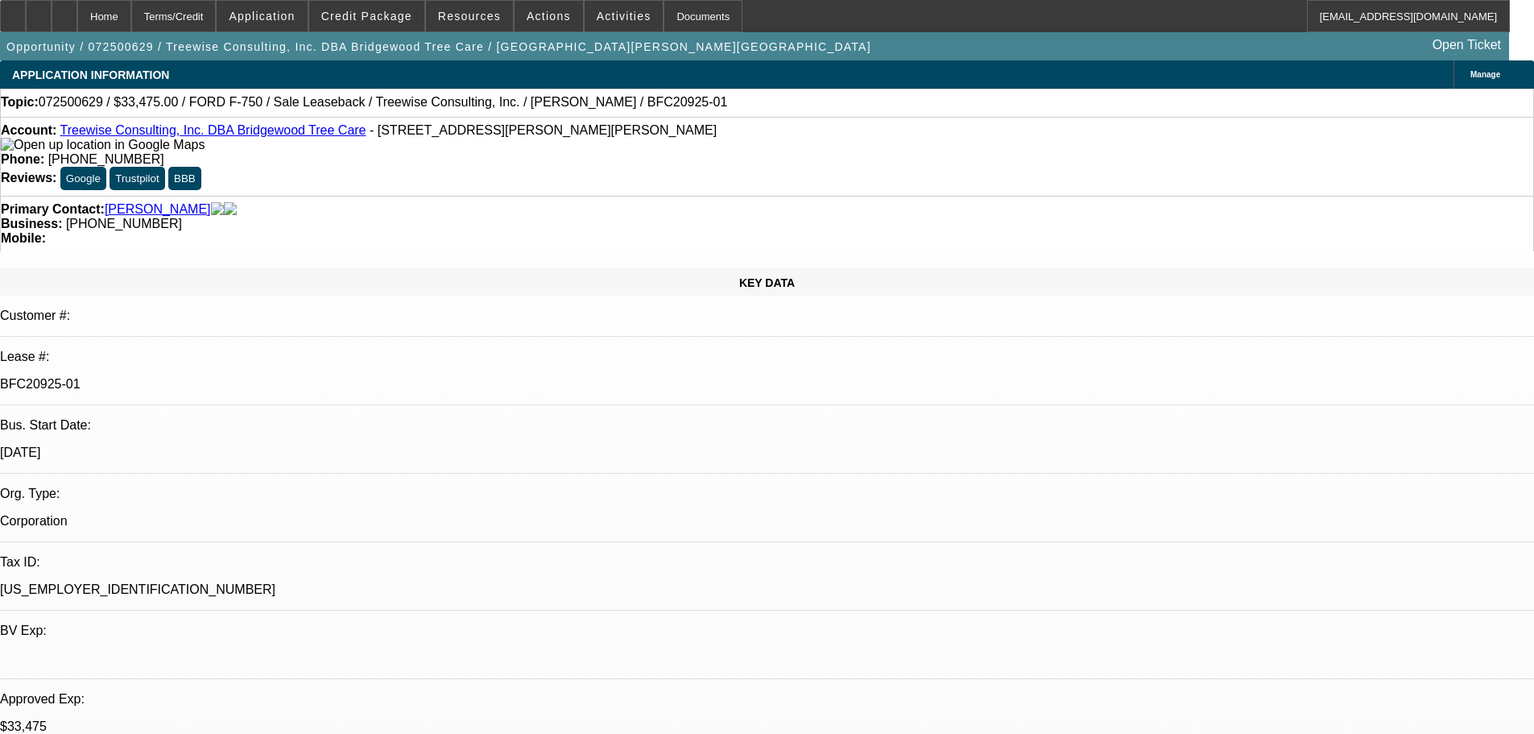
select select "0"
select select "6"
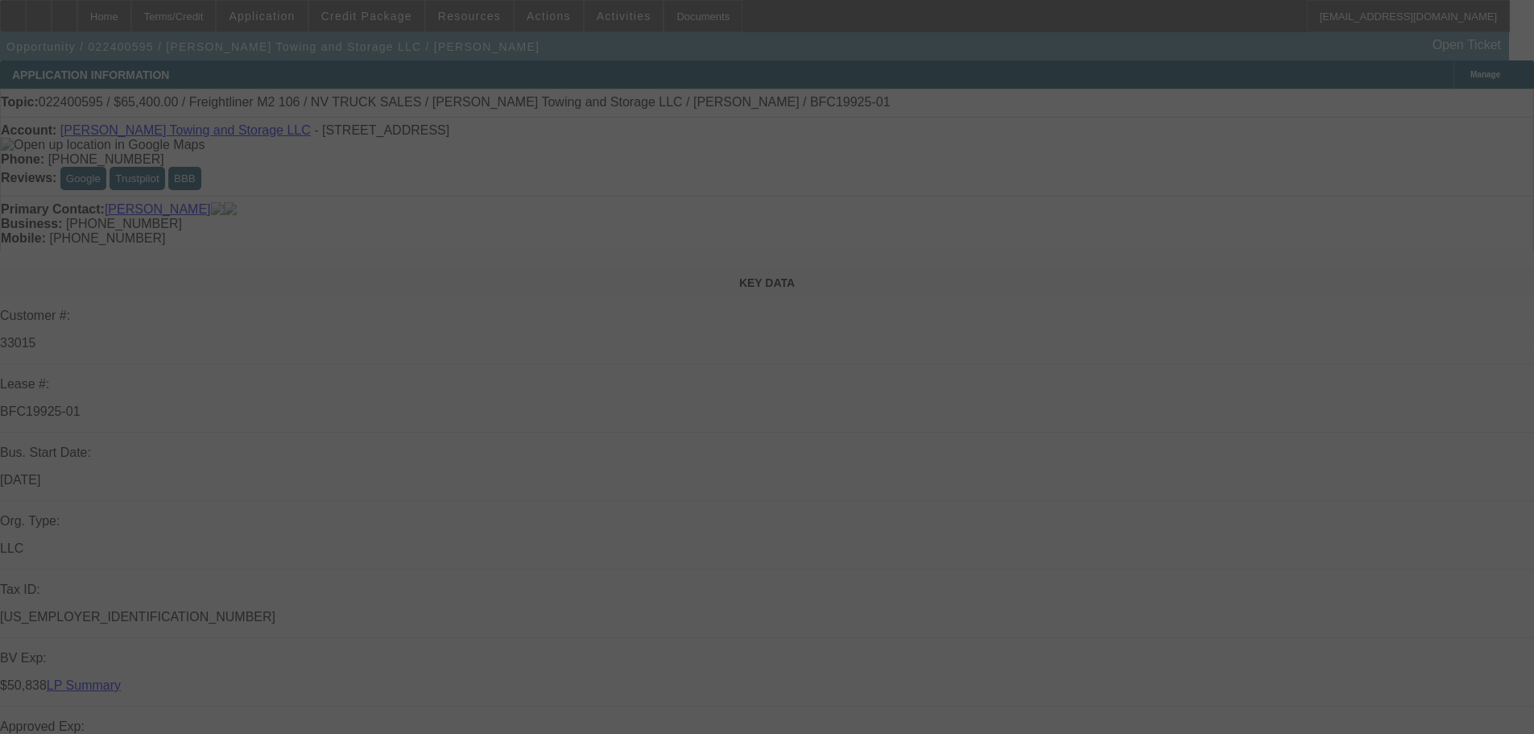
select select "0"
select select "2"
select select "0.1"
select select "4"
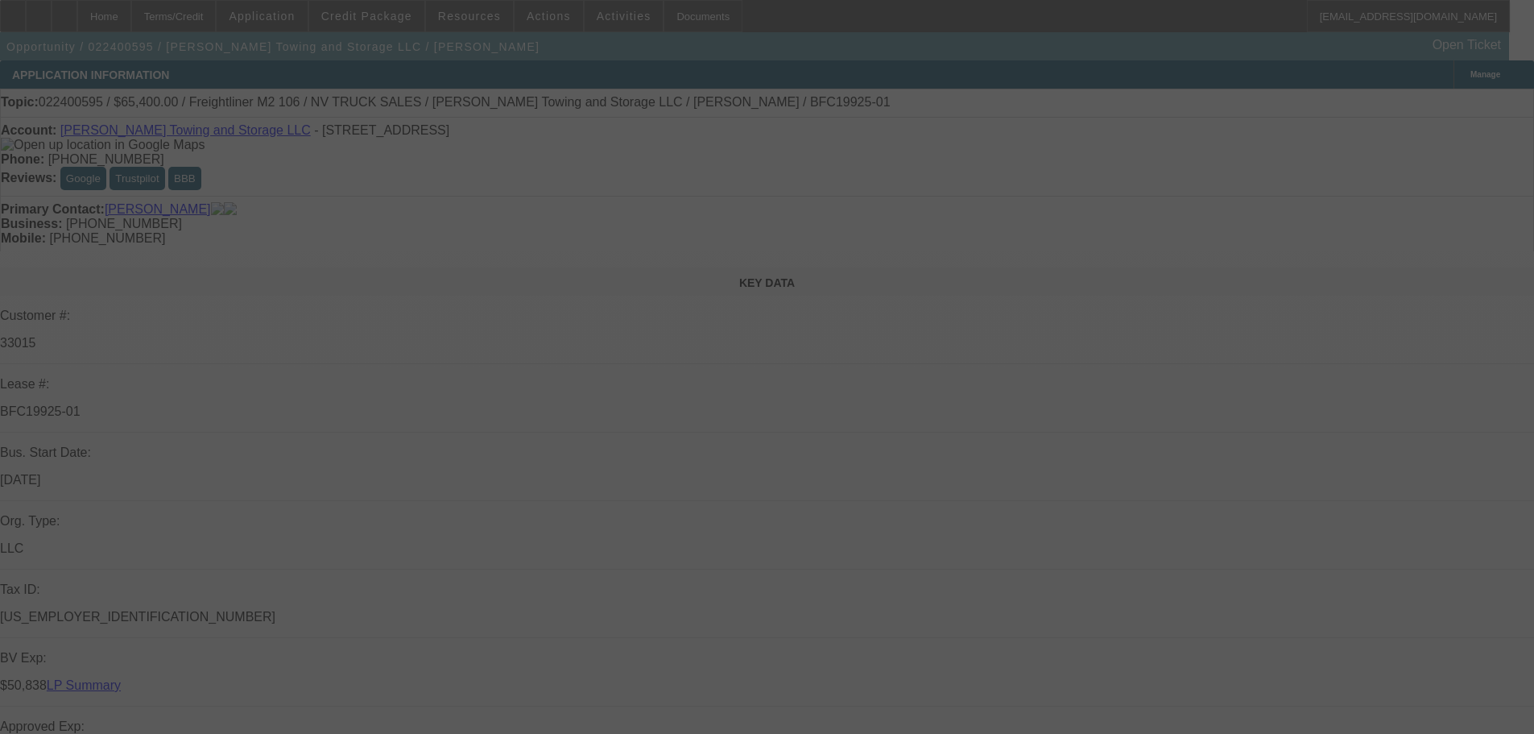
select select "0"
select select "2"
select select "0.1"
select select "4"
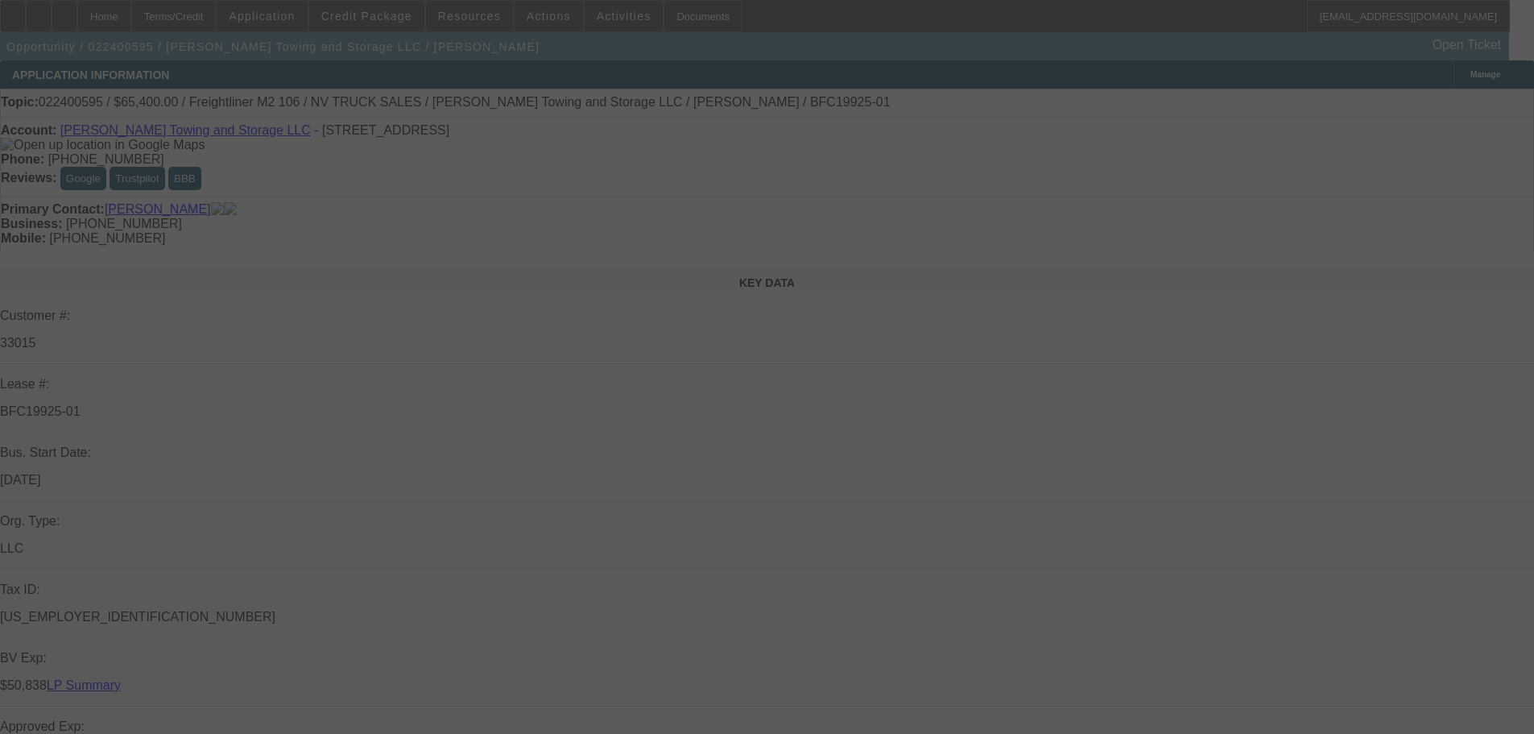
select select "0"
select select "2"
select select "0.1"
select select "4"
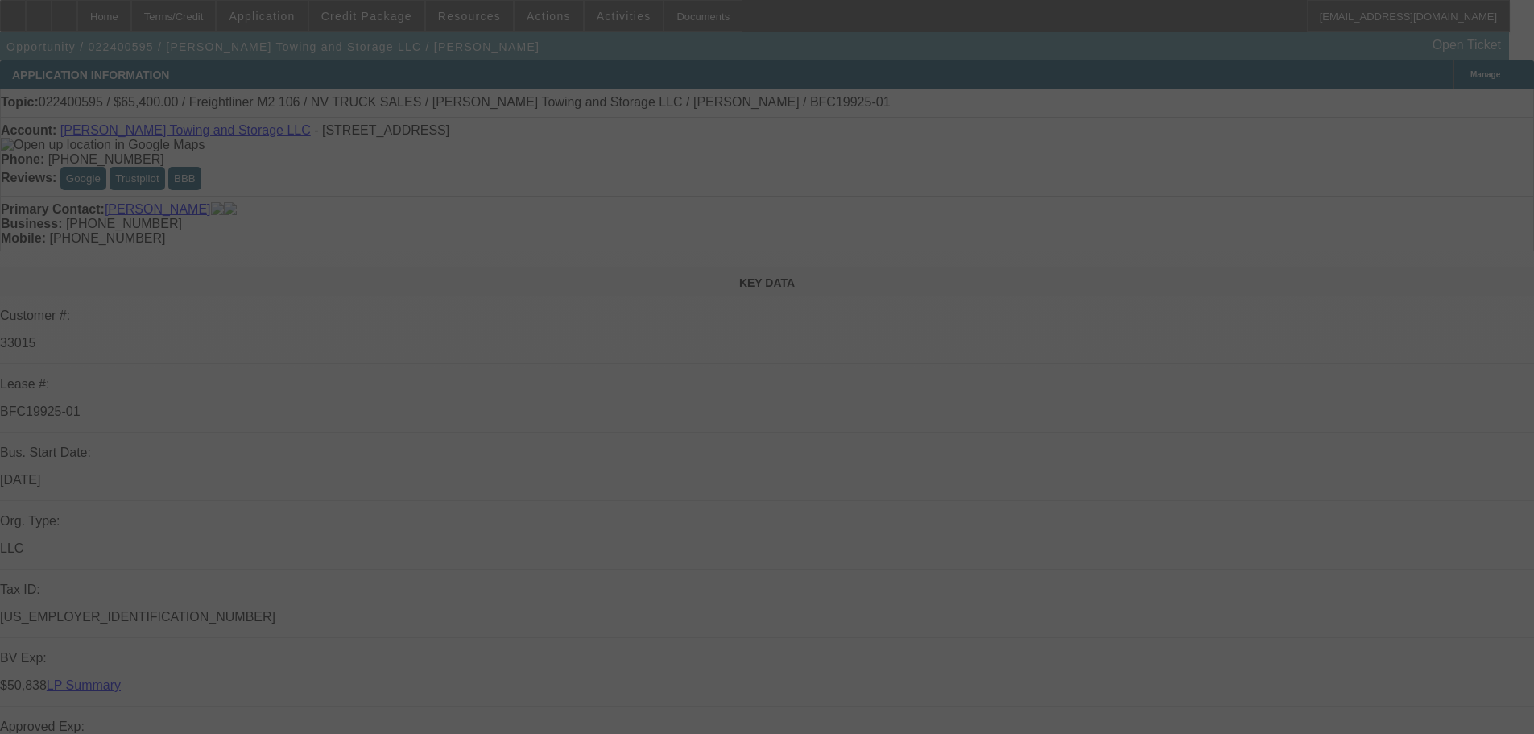
select select "0"
select select "2"
select select "0.1"
select select "4"
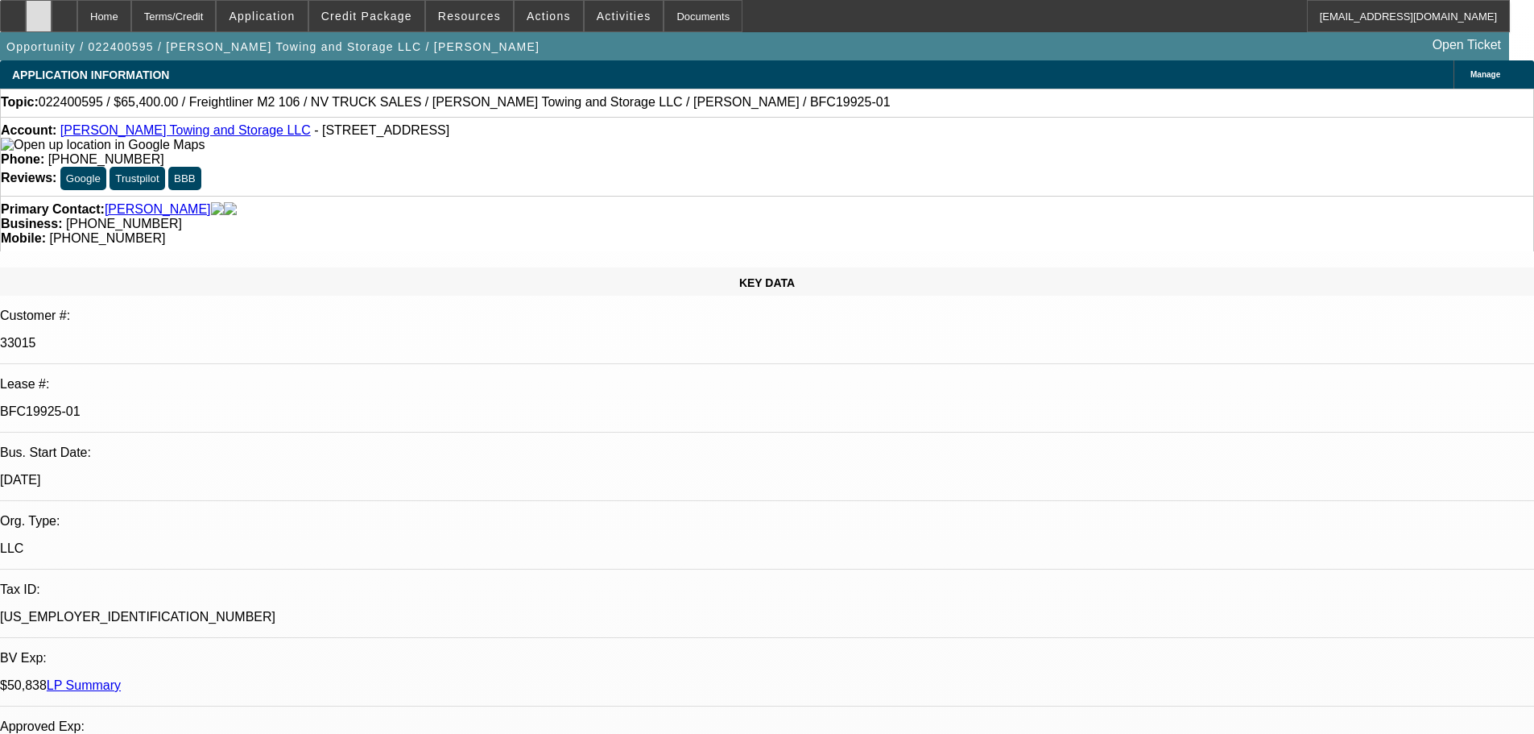
click at [52, 22] on div at bounding box center [39, 16] width 26 height 32
click at [13, 10] on icon at bounding box center [13, 10] width 0 height 0
